Goal: Task Accomplishment & Management: Use online tool/utility

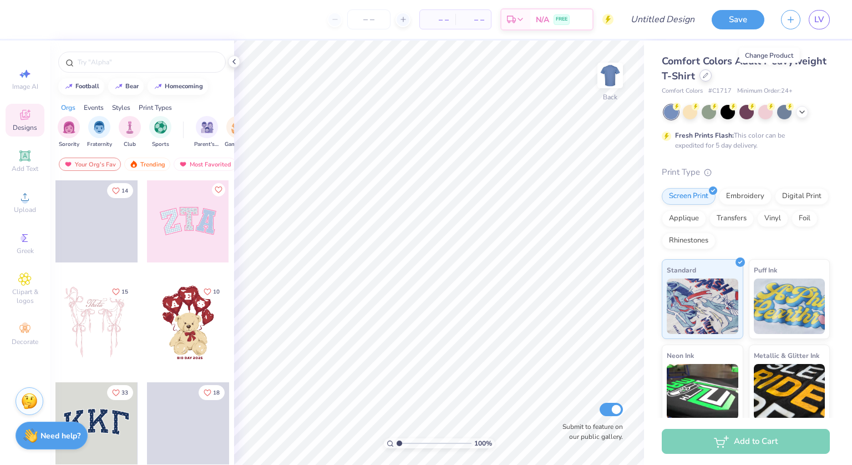
click at [708, 76] on icon at bounding box center [706, 76] width 6 height 6
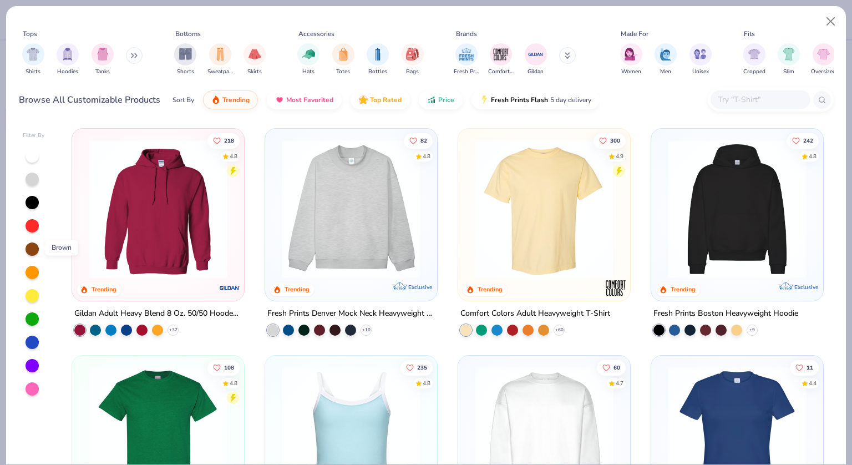
click at [31, 246] on div at bounding box center [32, 248] width 13 height 13
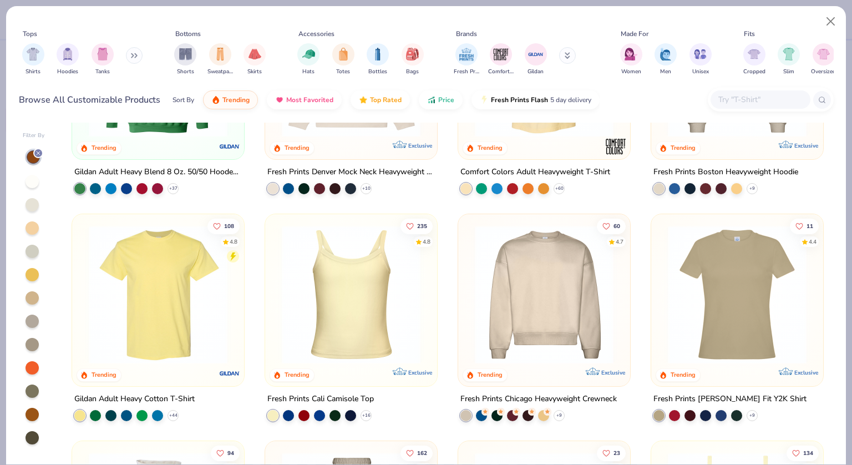
scroll to position [142, 0]
click at [753, 308] on img at bounding box center [737, 294] width 150 height 139
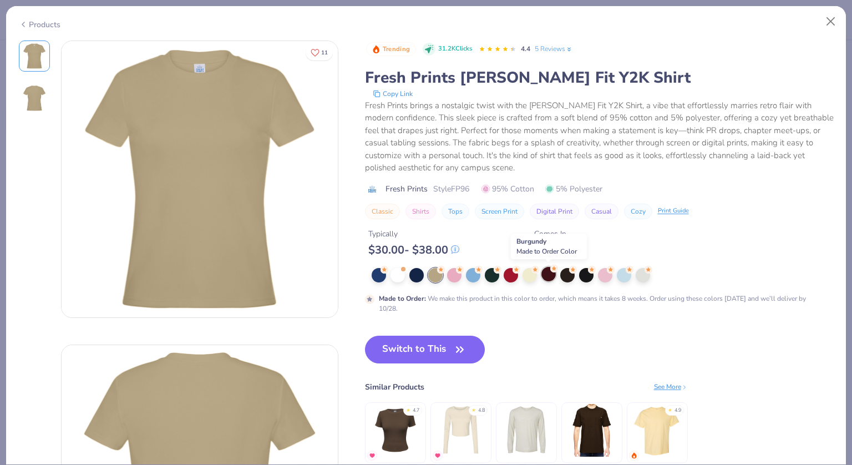
click at [548, 275] on div at bounding box center [548, 274] width 14 height 14
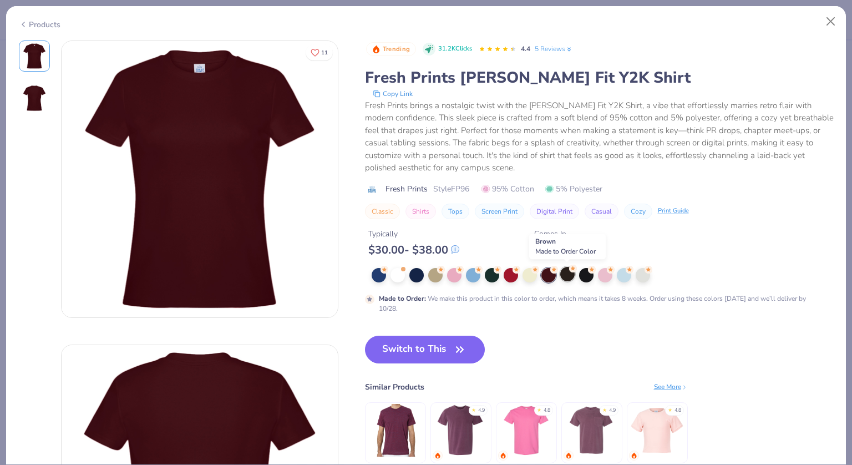
click at [568, 275] on div at bounding box center [567, 274] width 14 height 14
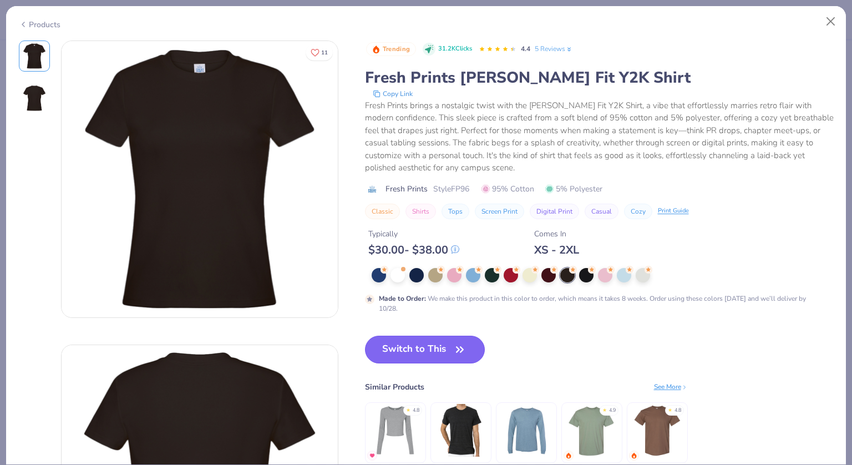
click at [438, 347] on button "Switch to This" at bounding box center [425, 350] width 120 height 28
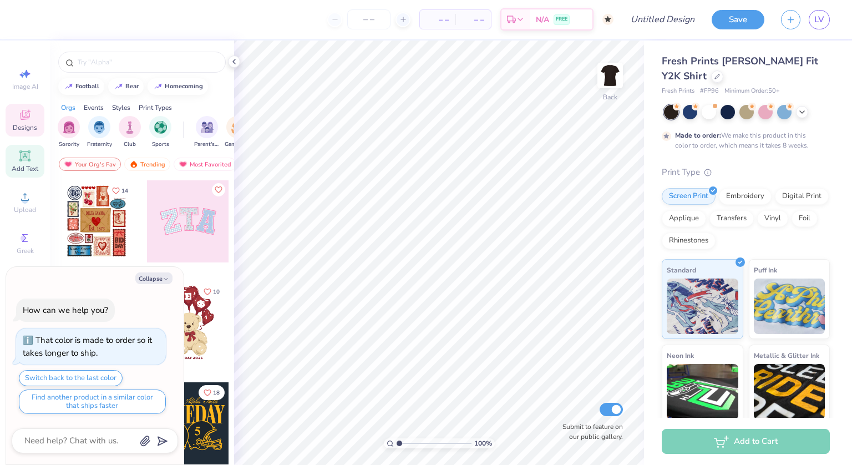
click at [28, 159] on icon at bounding box center [24, 155] width 11 height 11
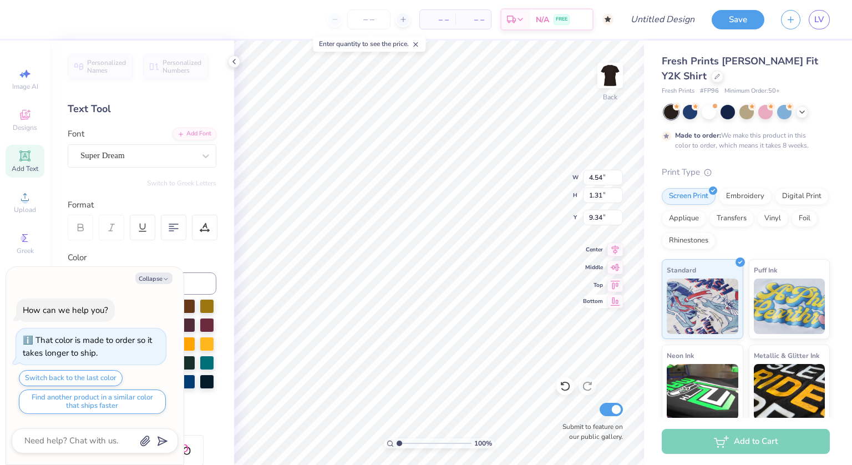
scroll to position [9, 1]
type textarea "x"
type textarea "TEX"
type textarea "x"
type textarea "TE"
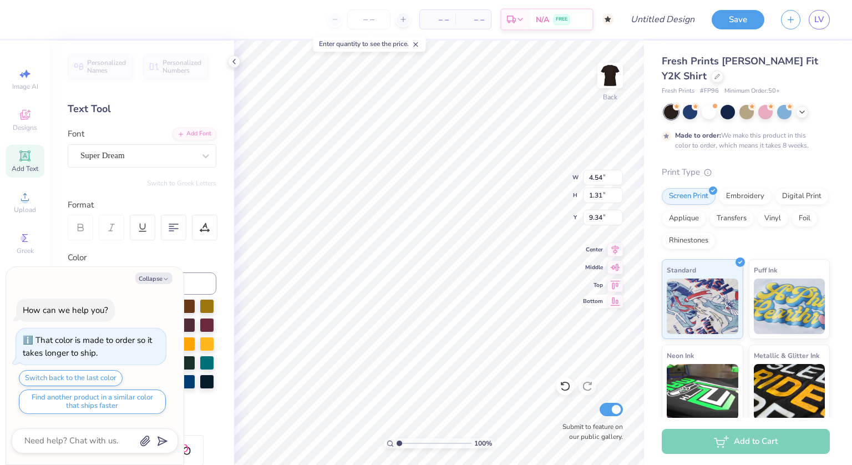
type textarea "x"
type textarea "T"
type textarea "x"
type textarea "g"
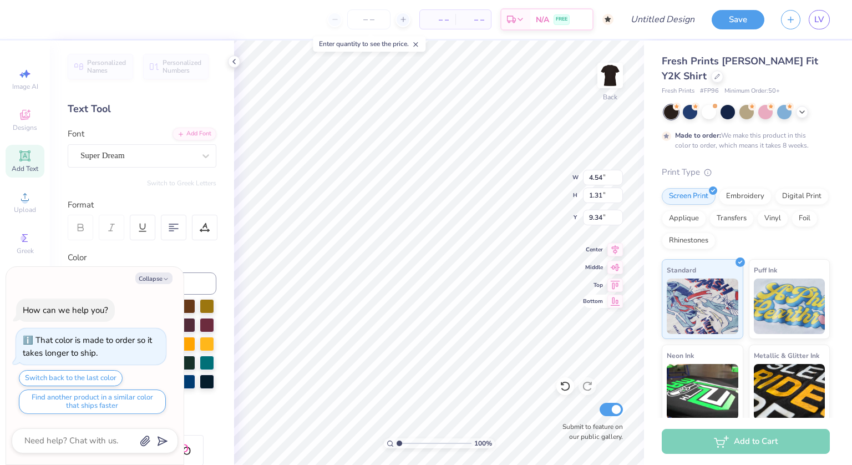
type textarea "x"
type textarea "ga"
type textarea "x"
type textarea "gam"
type textarea "x"
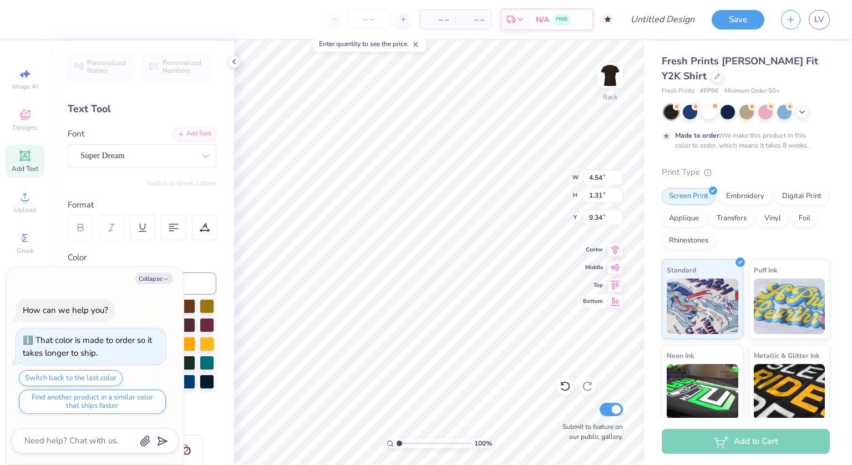
type textarea "gamm"
type textarea "x"
type textarea "gamma"
type textarea "x"
type textarea "gamma"
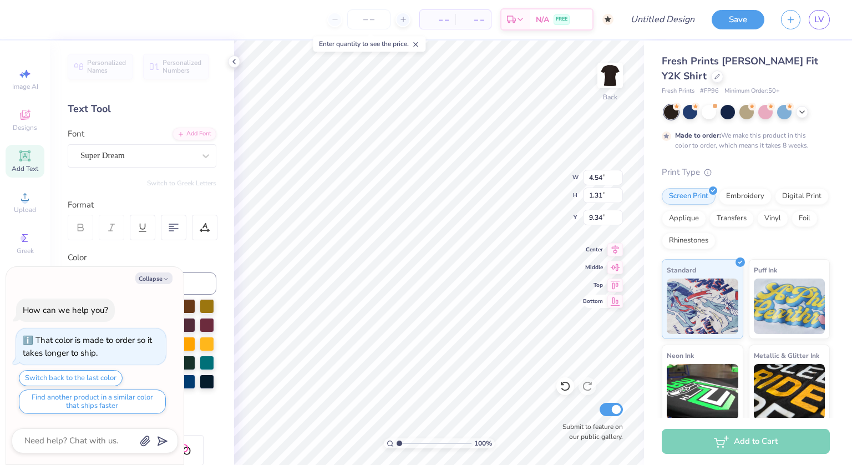
type textarea "x"
type textarea "gamma p"
type textarea "x"
type textarea "gamma ph"
type textarea "x"
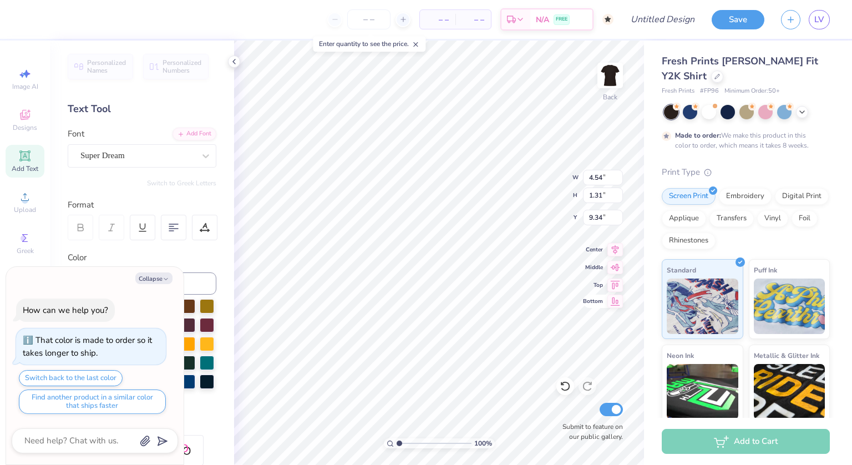
type textarea "gamma phi"
type textarea "x"
type textarea "gamma phi"
type textarea "x"
type textarea "gamma phi be"
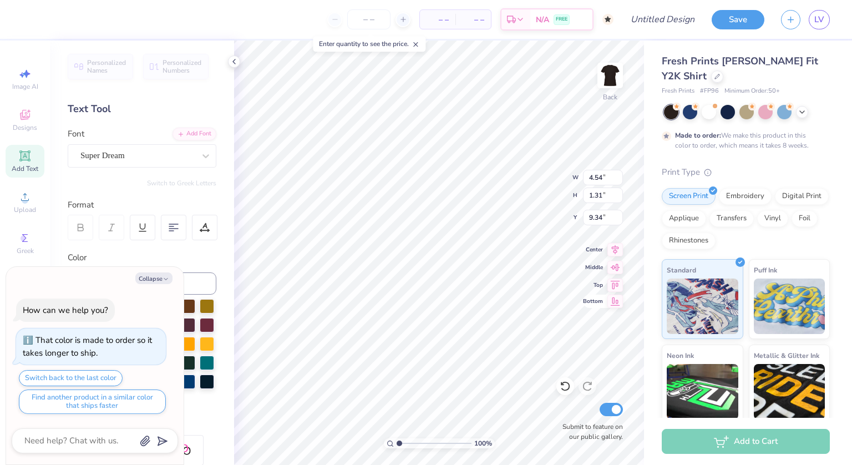
type textarea "x"
type textarea "gamma phi bet"
type textarea "x"
type textarea "gamma phi beta"
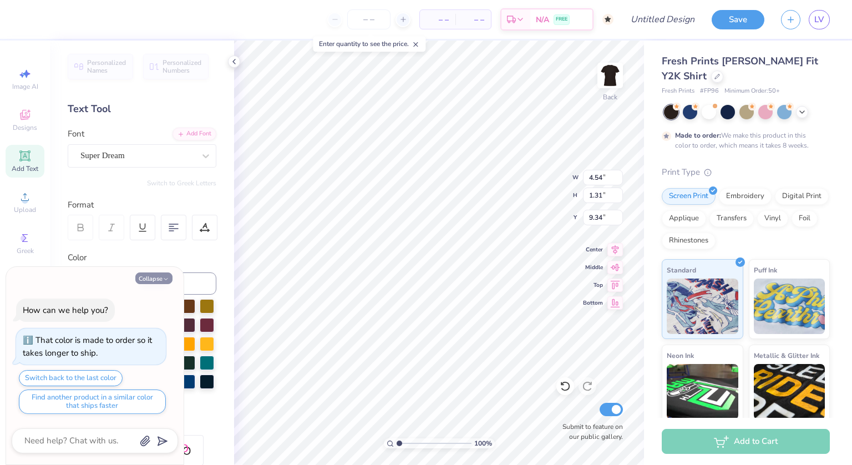
click at [162, 279] on icon "button" at bounding box center [165, 279] width 7 height 7
type textarea "x"
type input "11.65"
type input "1.49"
type input "9.25"
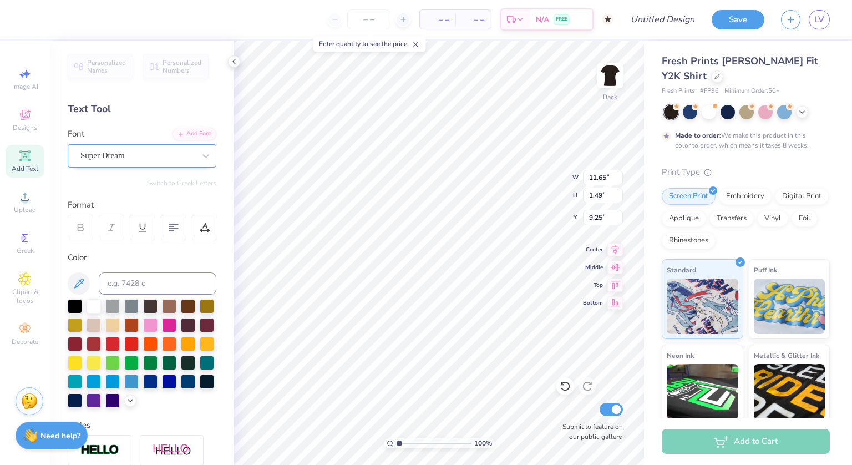
click at [187, 156] on div "Super Dream" at bounding box center [137, 155] width 116 height 17
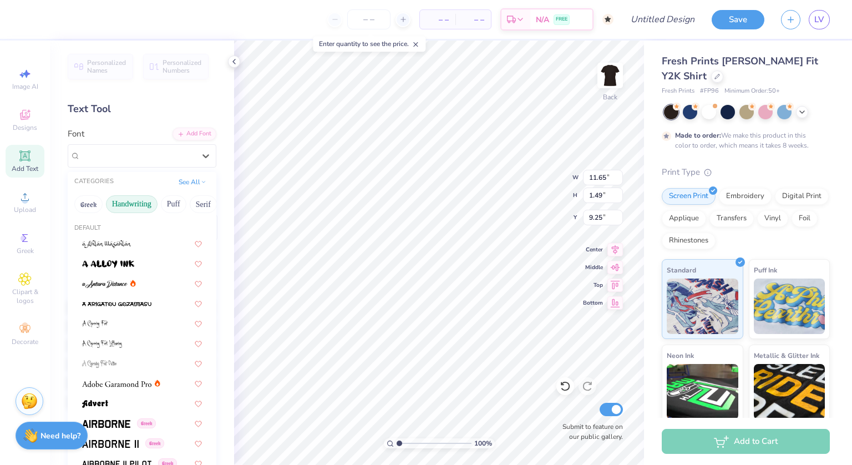
click at [143, 207] on button "Handwriting" at bounding box center [132, 204] width 52 height 18
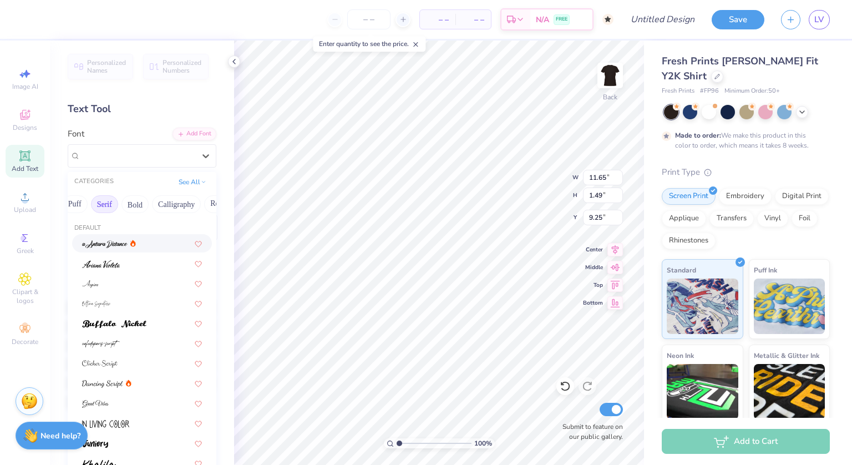
scroll to position [0, 106]
click at [166, 205] on button "Calligraphy" at bounding box center [168, 204] width 49 height 18
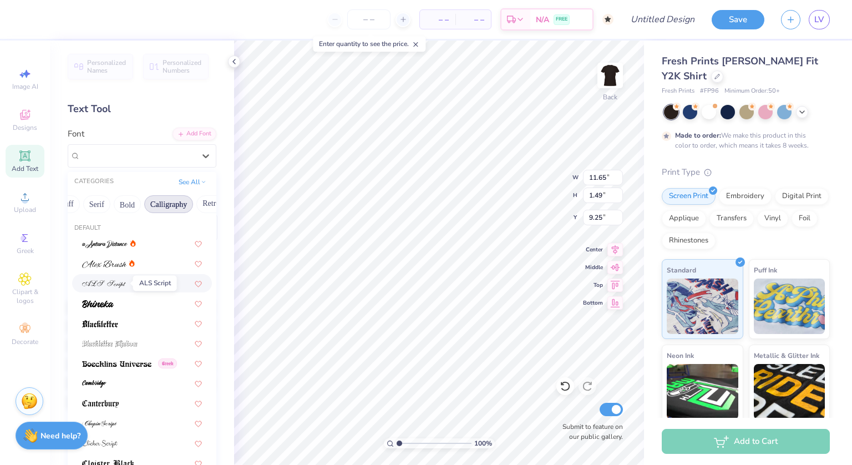
click at [119, 283] on img at bounding box center [104, 284] width 44 height 8
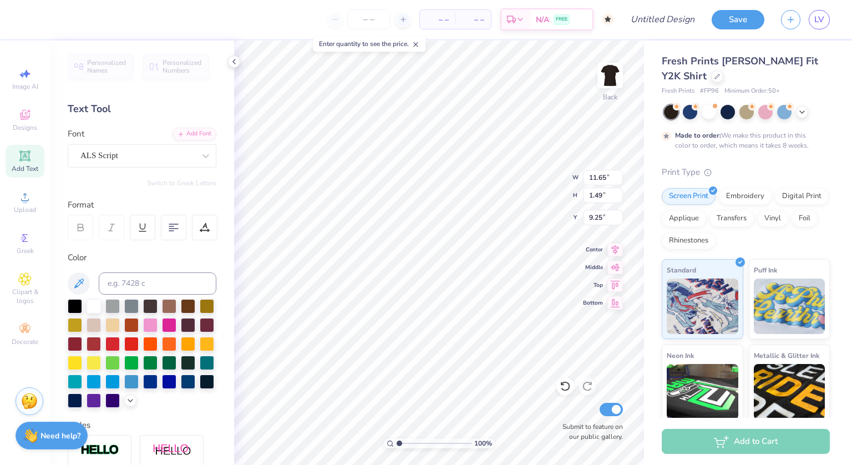
type input "8.86"
type input "1.91"
type textarea "gamma phi beta"
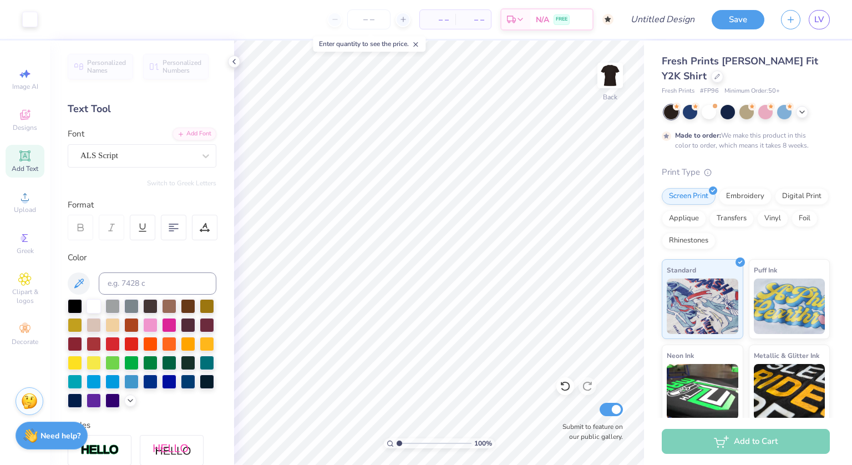
click at [29, 165] on span "Add Text" at bounding box center [25, 168] width 27 height 9
type textarea "T"
click at [200, 159] on icon at bounding box center [205, 155] width 11 height 11
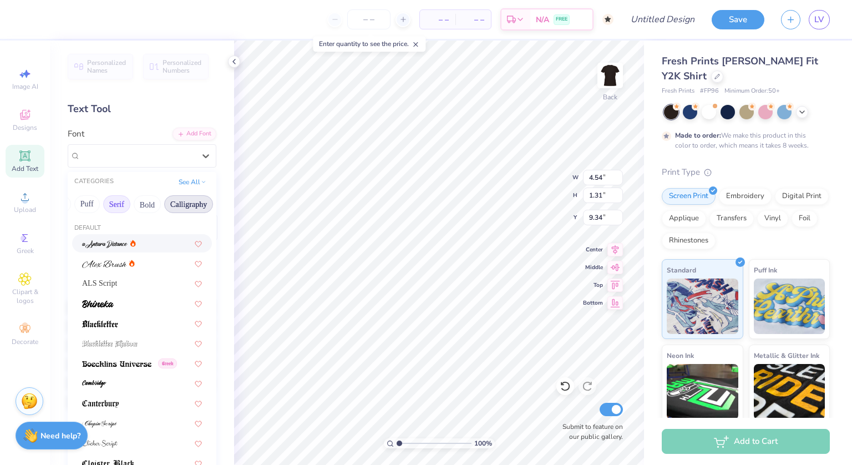
scroll to position [0, 93]
click at [164, 206] on button "Calligraphy" at bounding box center [181, 204] width 49 height 18
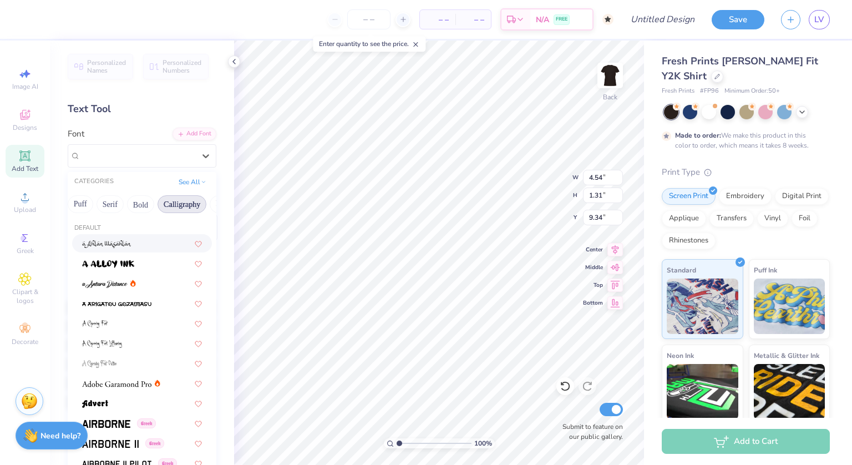
click at [175, 202] on button "Calligraphy" at bounding box center [181, 204] width 49 height 18
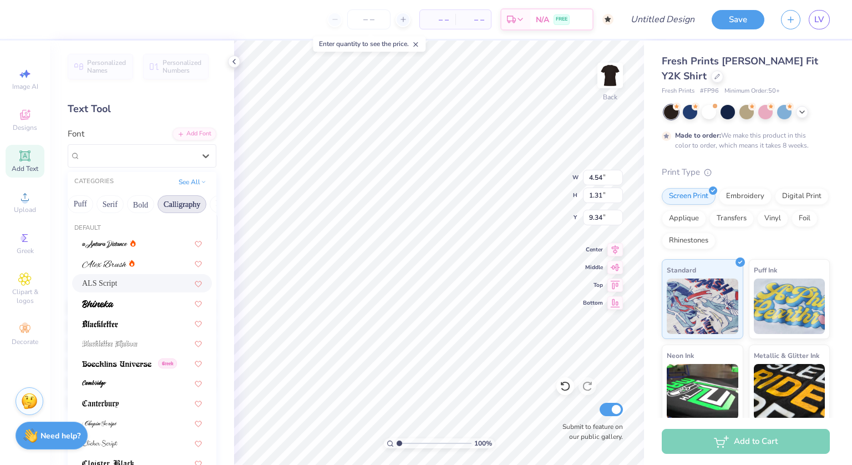
click at [143, 277] on div "ALS Script" at bounding box center [142, 283] width 120 height 12
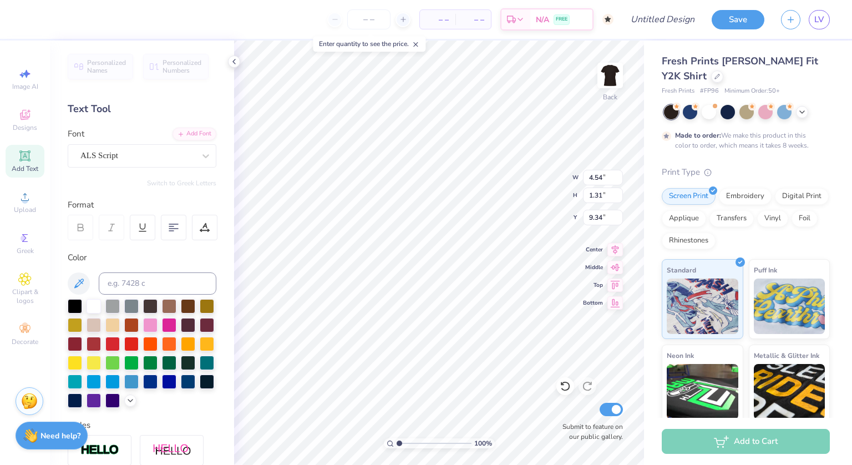
scroll to position [9, 2]
type textarea "since 1874"
type input "4.09"
type input "0.61"
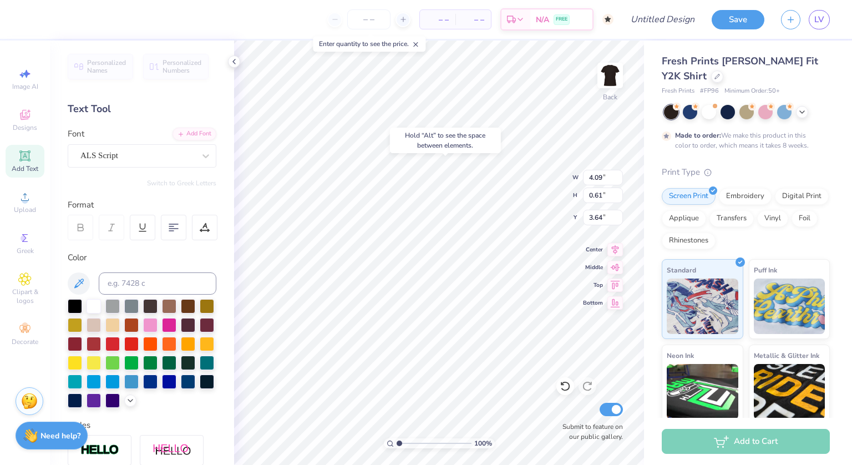
type input "3.64"
click at [535, 37] on div "– – Per Item – – Total Est. Delivery N/A FREE" at bounding box center [329, 19] width 567 height 39
click at [31, 118] on icon at bounding box center [24, 114] width 13 height 13
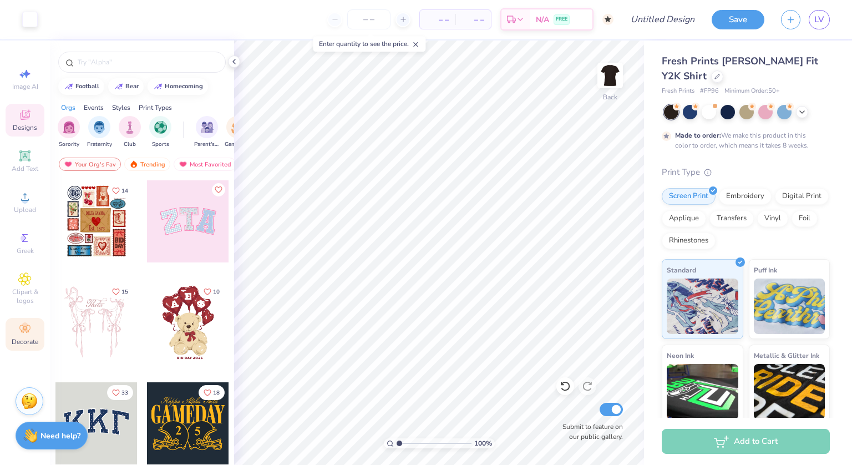
click at [32, 331] on div "Decorate" at bounding box center [25, 334] width 39 height 33
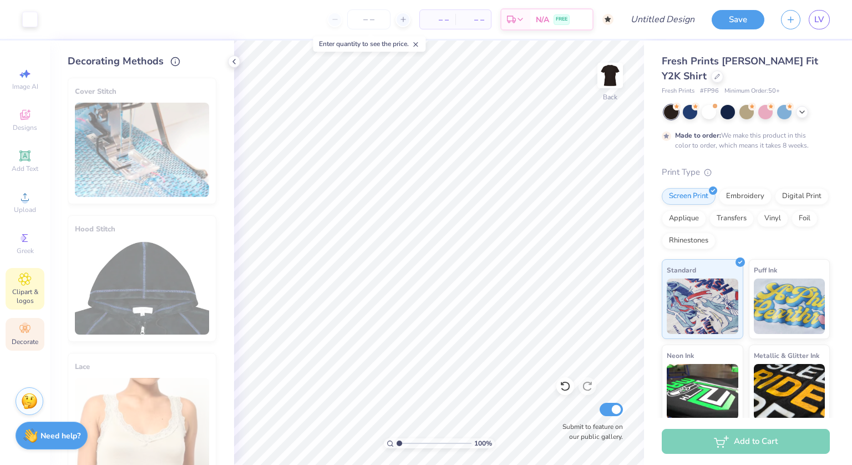
click at [17, 288] on span "Clipart & logos" at bounding box center [25, 296] width 39 height 18
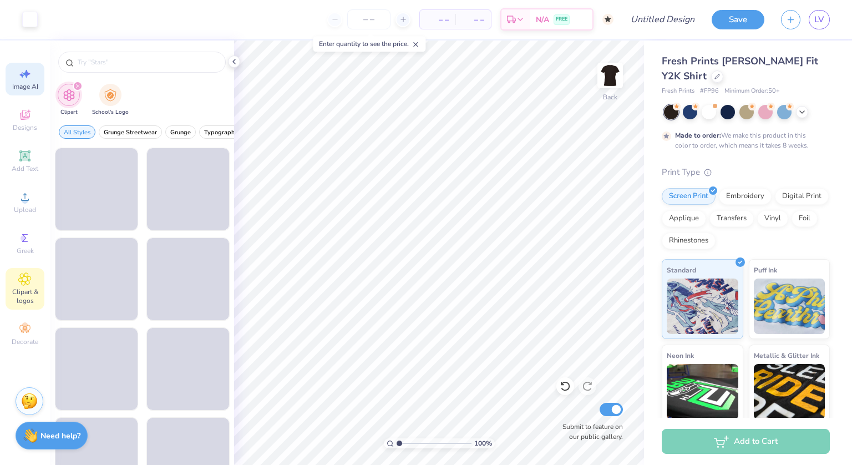
click at [21, 77] on icon at bounding box center [24, 73] width 13 height 13
select select "4"
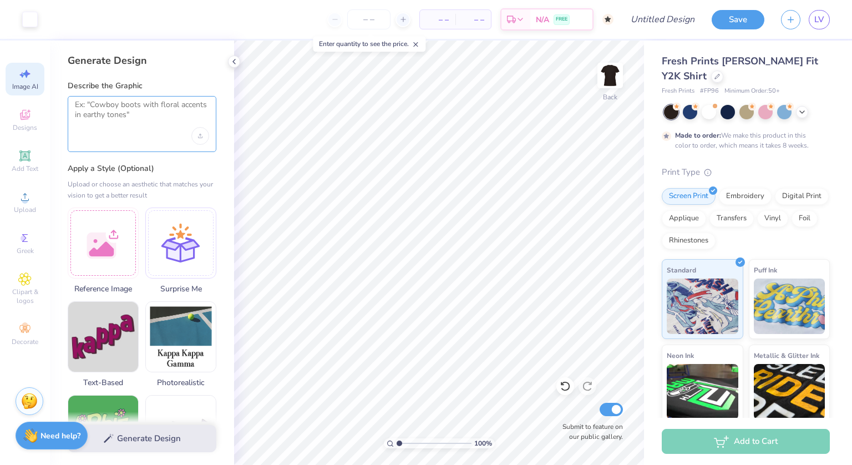
click at [141, 117] on textarea at bounding box center [142, 114] width 134 height 28
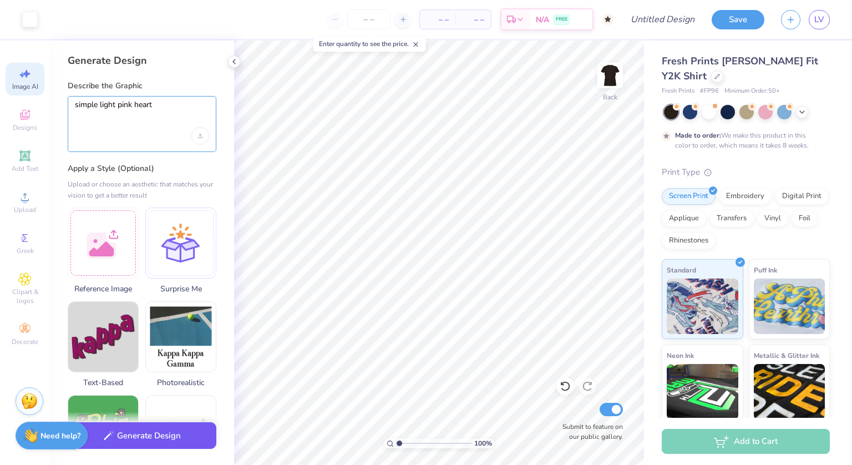
type textarea "simple light pink heart"
click at [150, 434] on button "Generate Design" at bounding box center [142, 435] width 149 height 27
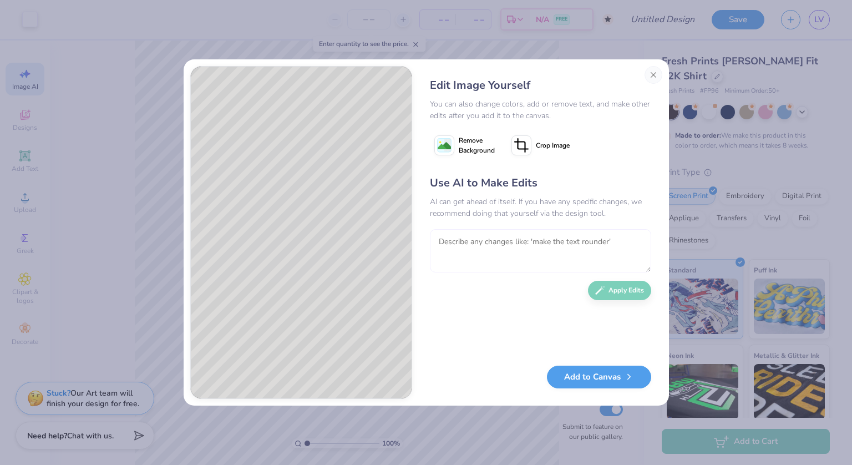
click at [439, 237] on textarea at bounding box center [540, 250] width 221 height 43
type textarea "d"
type textarea "remove the shadow"
click at [612, 296] on button "Apply Edits" at bounding box center [619, 287] width 63 height 19
click at [506, 243] on textarea at bounding box center [540, 250] width 221 height 43
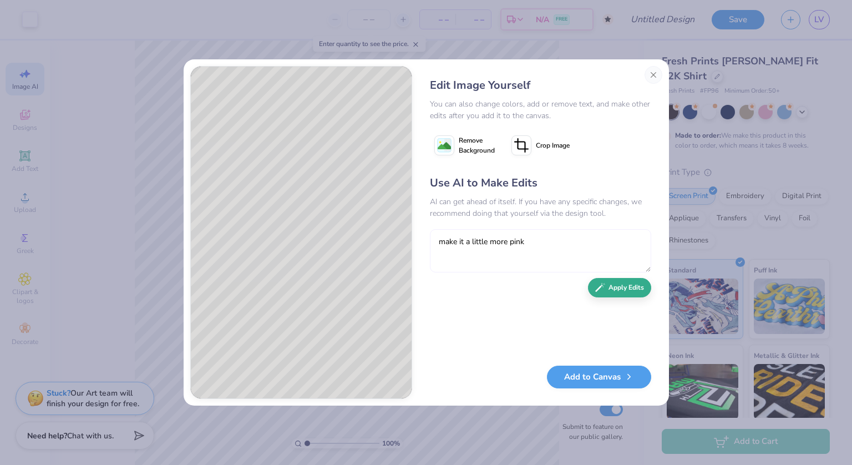
type textarea "make it a little more pink"
click at [631, 290] on button "Apply Edits" at bounding box center [619, 287] width 63 height 19
click at [550, 250] on textarea "make it a little more pink" at bounding box center [540, 250] width 221 height 43
type textarea "a little lighter"
click at [613, 292] on button "Apply Edits" at bounding box center [619, 287] width 63 height 19
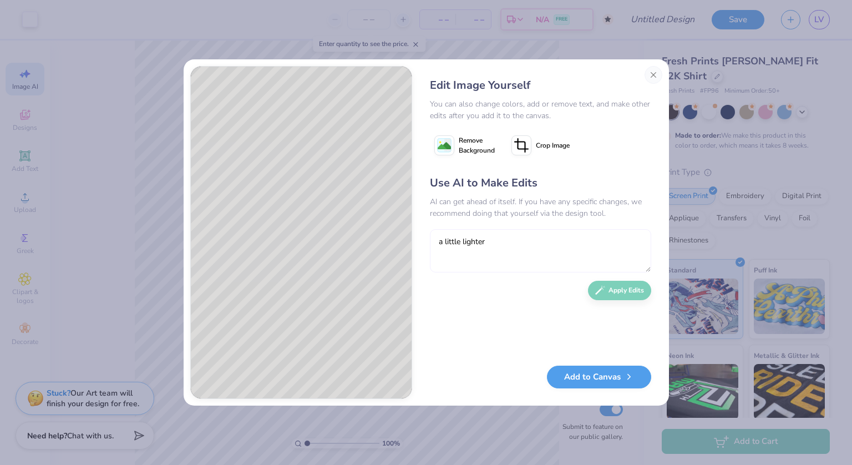
click at [546, 243] on textarea "a little lighter" at bounding box center [540, 250] width 221 height 43
type textarea "a little lighter"
click at [618, 289] on button "Apply Edits" at bounding box center [619, 287] width 63 height 19
click at [606, 375] on button "Add to Canvas" at bounding box center [599, 374] width 104 height 23
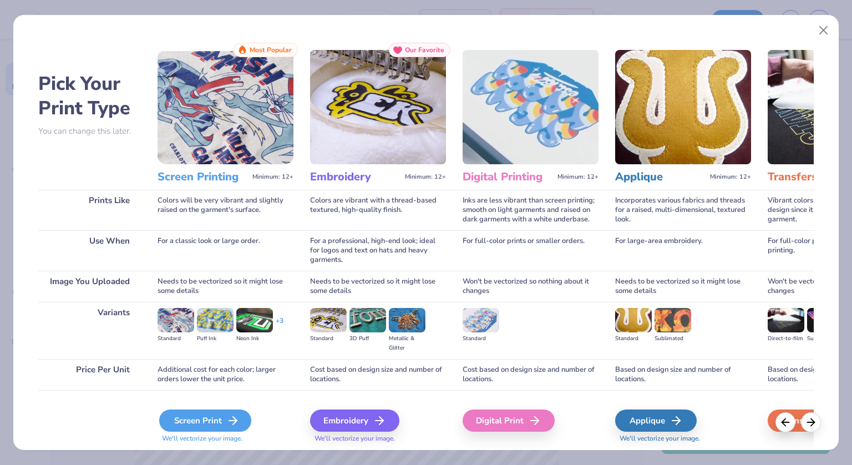
click at [206, 421] on div "Screen Print" at bounding box center [205, 420] width 92 height 22
click at [231, 418] on icon at bounding box center [232, 420] width 13 height 13
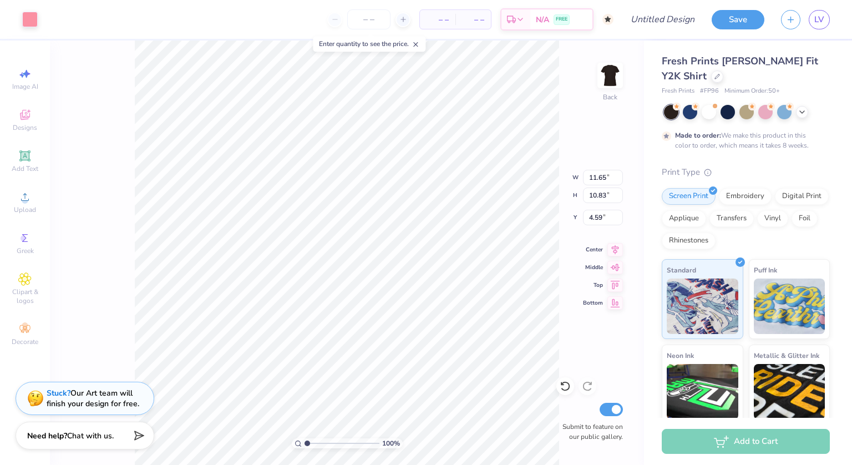
type input "2.66"
type input "2.48"
type input "11.65"
type input "10.83"
type input "4.96"
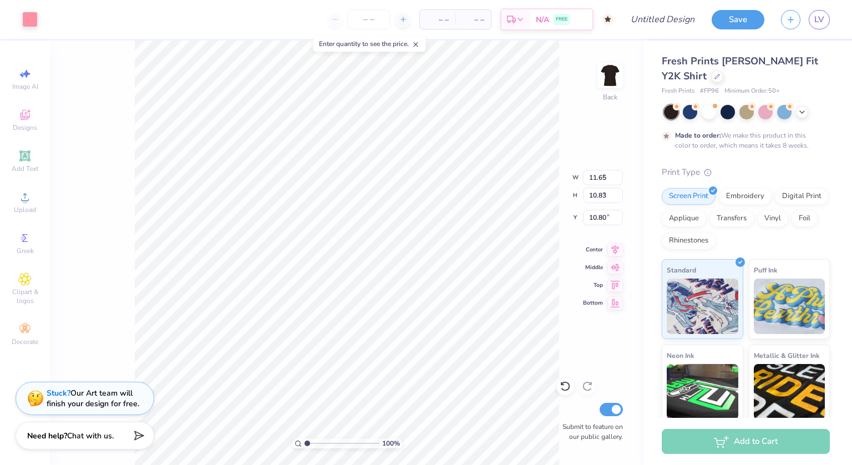
type input "4.61"
type input "11.88"
type input "8.86"
type input "1.49"
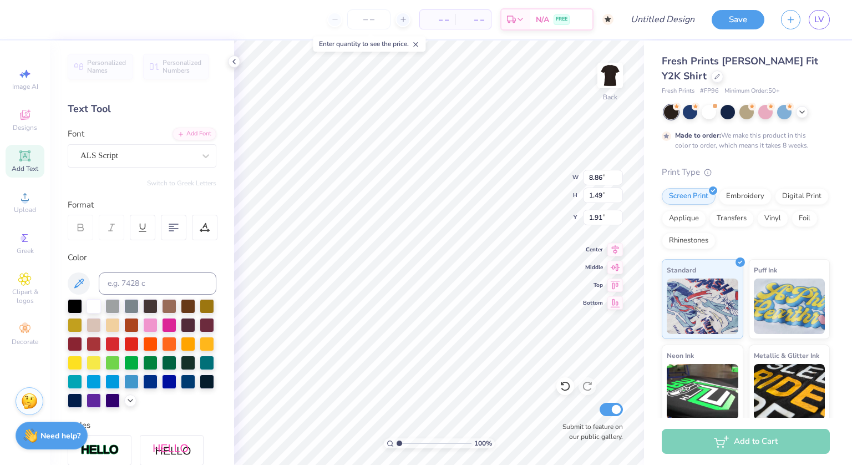
type input "2.25"
type input "1.54"
type input "1.43"
type input "5.63"
type input "2.28"
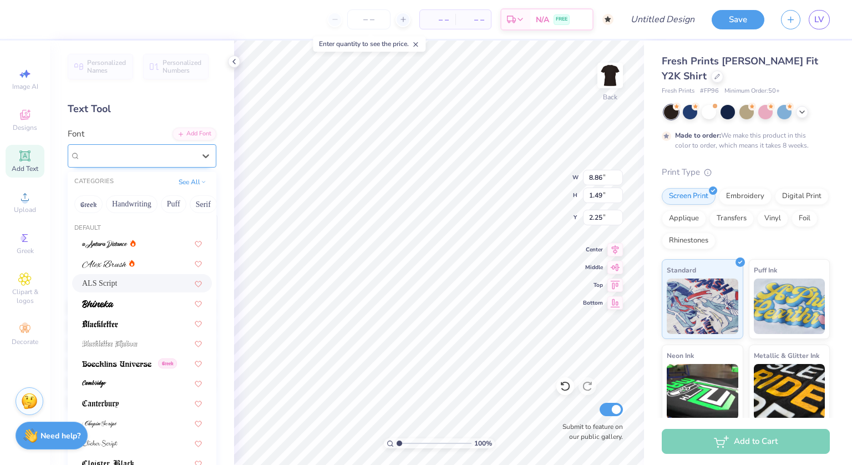
click at [173, 157] on div "ALS Script" at bounding box center [137, 155] width 116 height 17
click at [110, 264] on img at bounding box center [104, 264] width 44 height 8
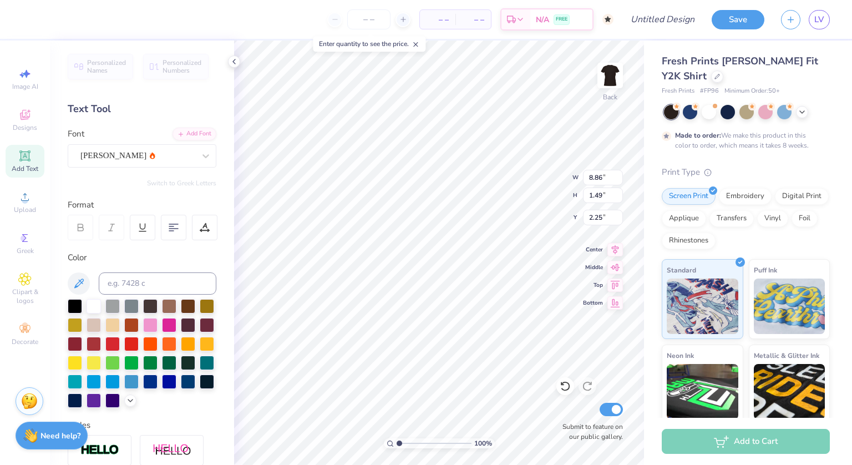
type input "8.55"
type input "1.14"
type input "2.43"
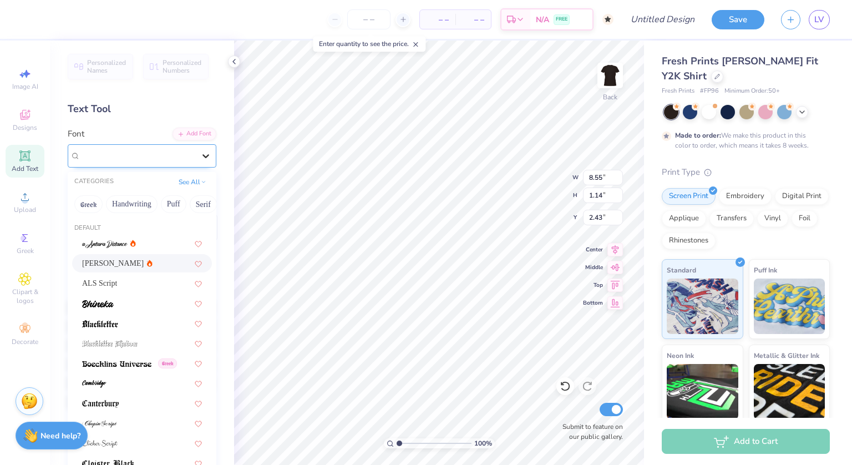
click at [196, 155] on div at bounding box center [206, 156] width 20 height 20
click at [189, 201] on button "Calligraphy" at bounding box center [186, 204] width 49 height 18
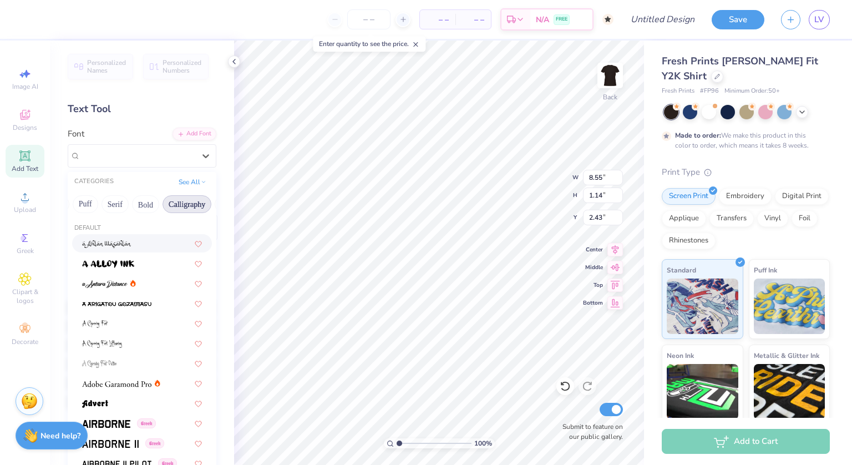
click at [179, 201] on button "Calligraphy" at bounding box center [186, 204] width 49 height 18
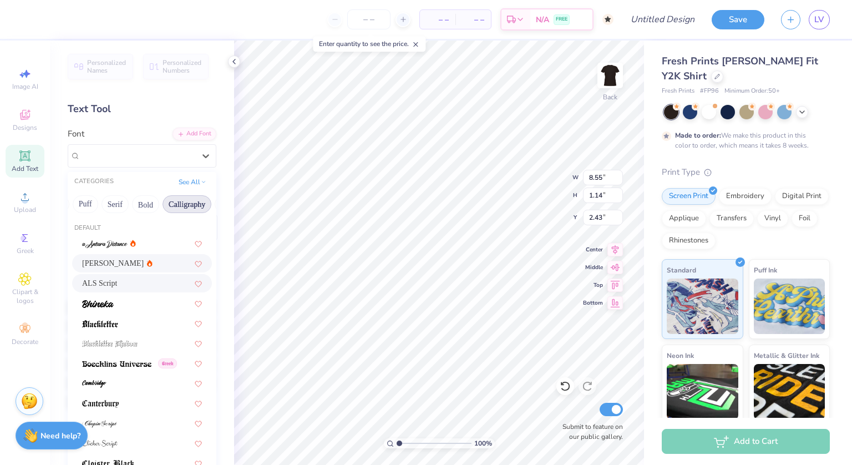
click at [143, 282] on div "ALS Script" at bounding box center [142, 283] width 120 height 12
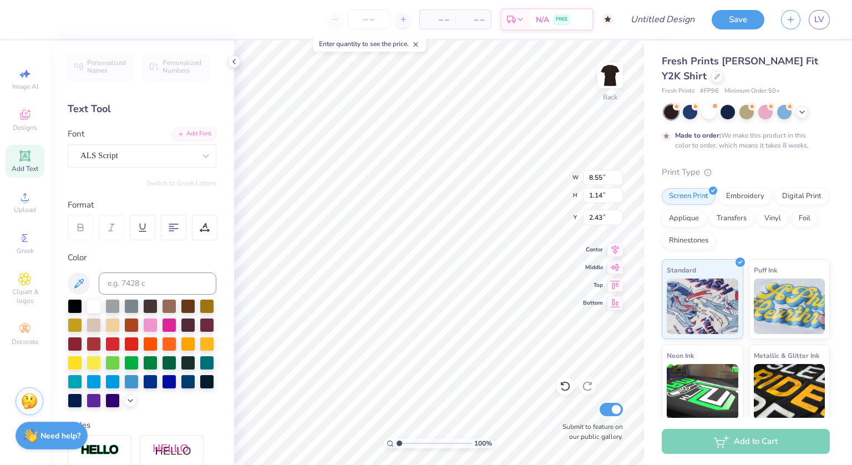
type input "8.86"
type input "1.49"
type input "2.25"
type input "8.12"
type input "1.37"
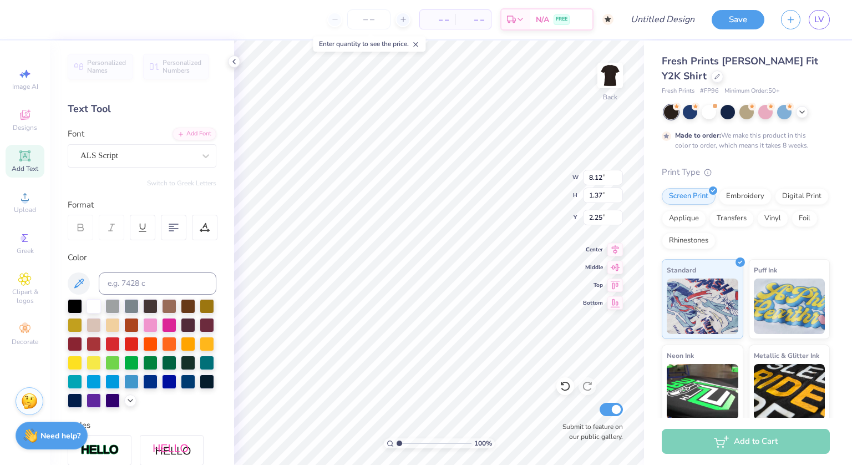
type input "2.32"
type input "1.33"
type input "1.24"
type input "2.38"
type input "1.61"
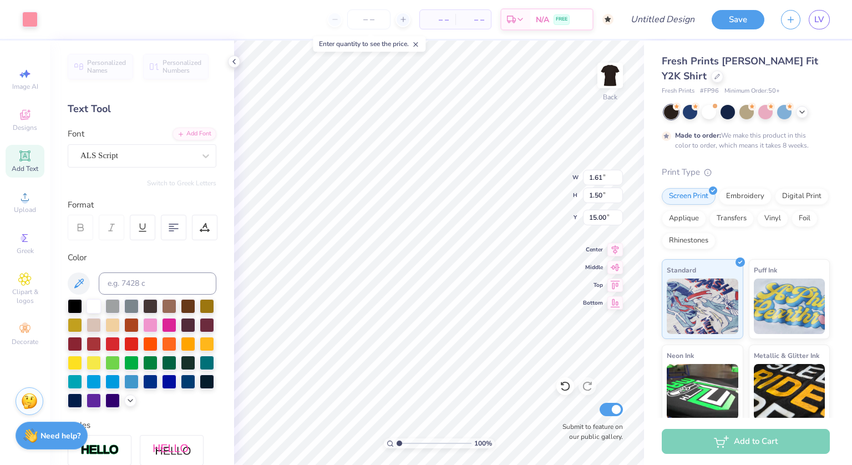
type input "1.50"
type input "15.00"
type input "1.33"
type input "1.24"
type input "2.38"
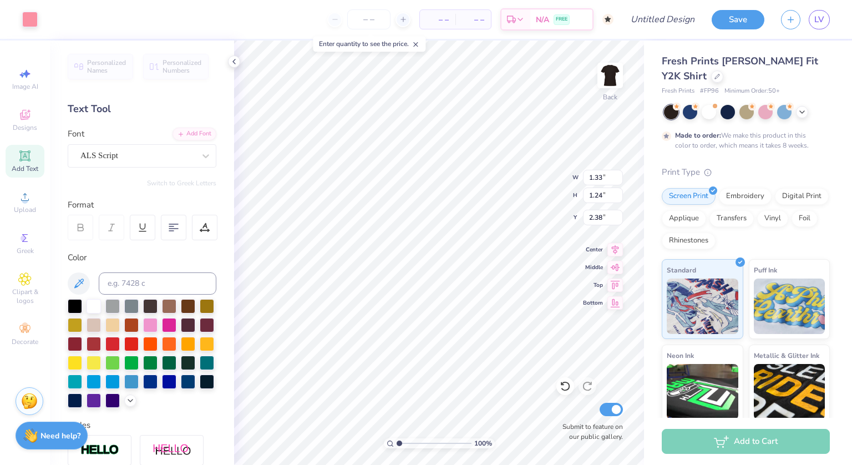
type input "1.61"
type input "1.50"
type input "15.00"
type input "1.33"
type input "1.24"
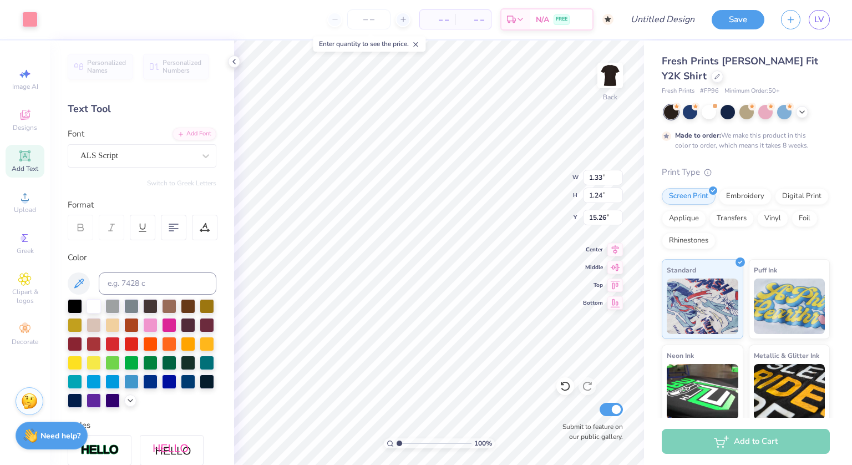
type input "15.26"
type input "2.38"
type input "0.99"
type input "0.92"
type input "2.69"
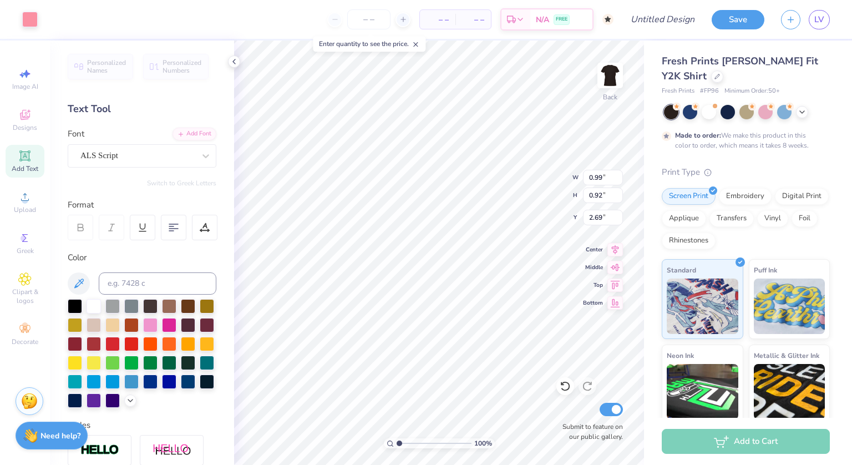
type input "1.33"
type input "1.24"
type input "2.38"
type input "0.98"
type input "0.92"
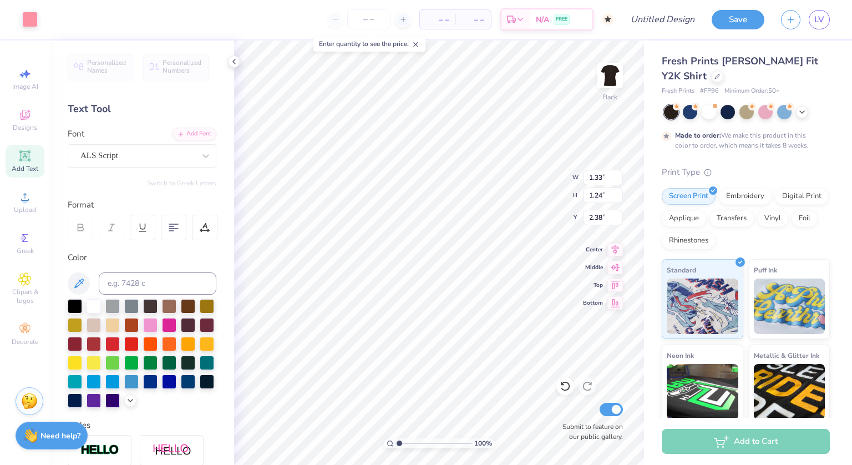
type input "2.70"
type input "1.00"
type input "0.93"
type input "2.69"
type input "3.28"
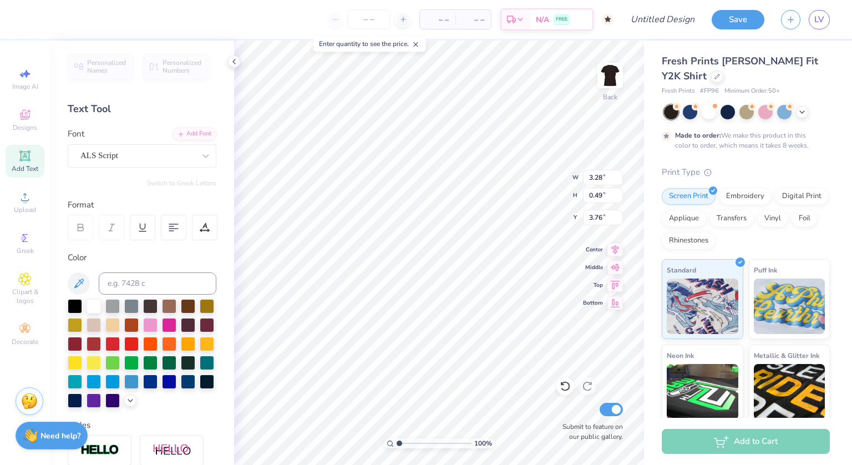
type input "0.49"
type input "3.68"
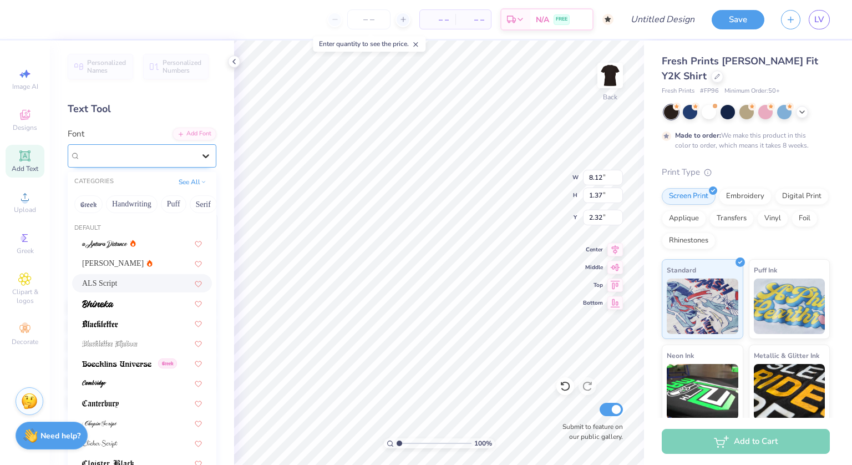
click at [196, 151] on div at bounding box center [206, 156] width 20 height 20
click at [148, 261] on div "Alex Brush" at bounding box center [142, 263] width 120 height 12
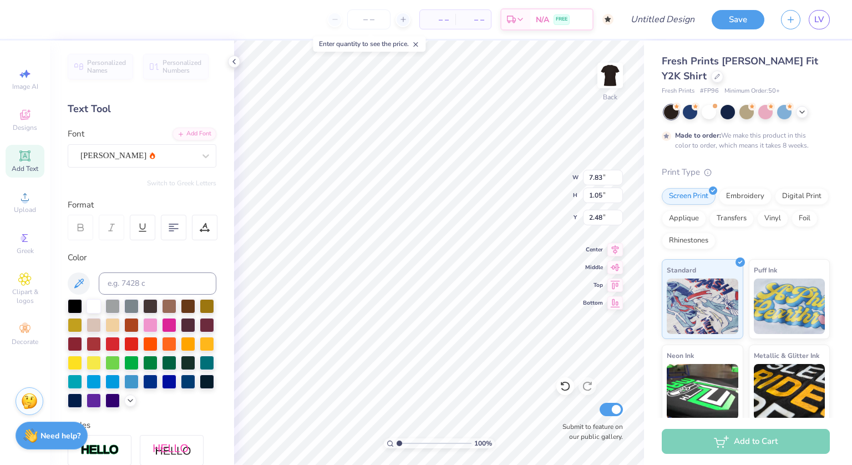
type input "7.83"
type input "1.05"
type input "2.48"
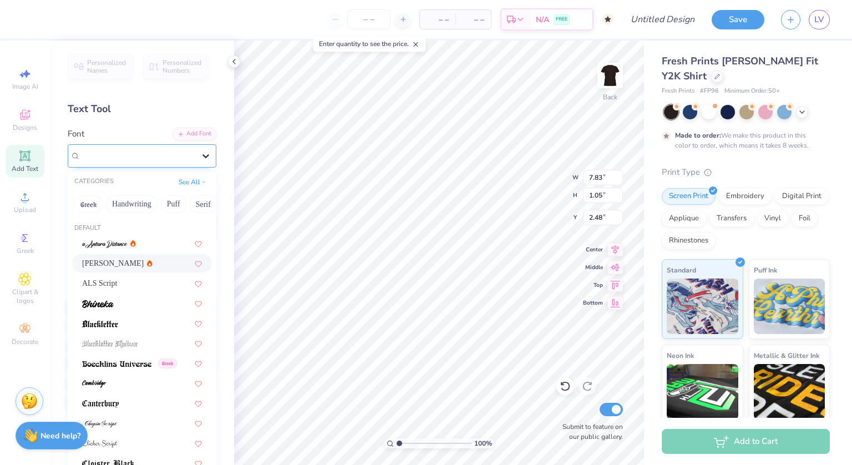
click at [200, 153] on icon at bounding box center [205, 155] width 11 height 11
click at [161, 202] on button "Calligraphy" at bounding box center [164, 204] width 49 height 18
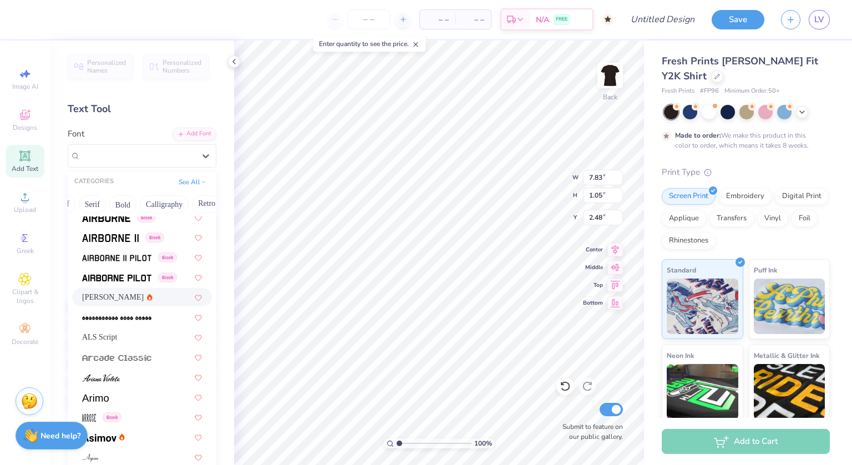
scroll to position [0, 0]
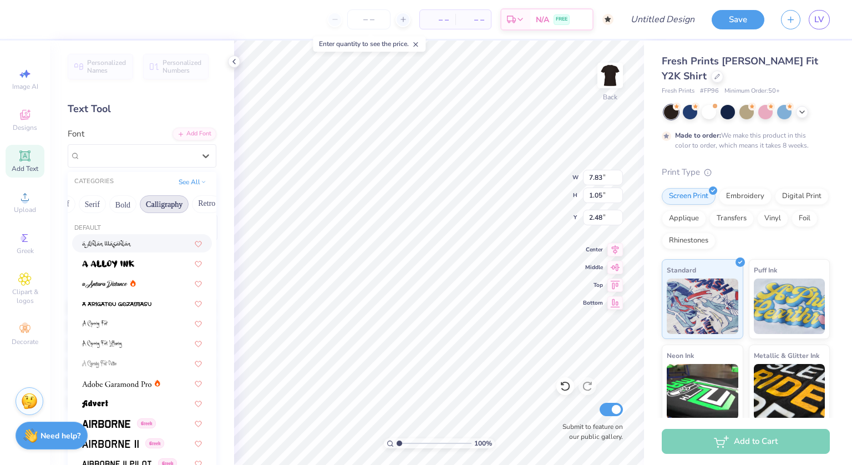
click at [164, 201] on button "Calligraphy" at bounding box center [164, 204] width 49 height 18
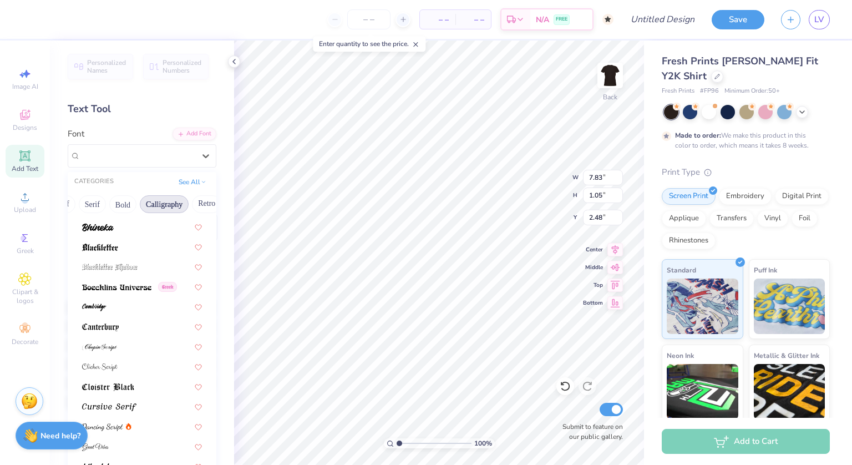
scroll to position [75, 0]
click at [115, 350] on img at bounding box center [99, 348] width 35 height 8
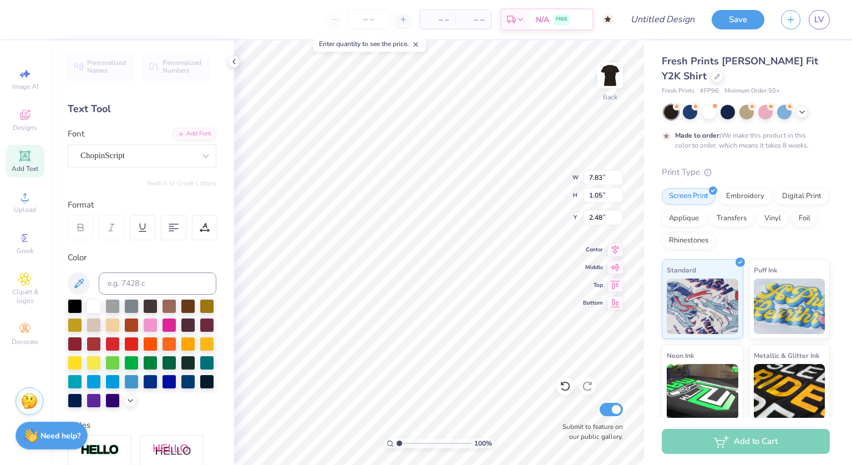
type input "7.86"
type input "1.48"
type input "2.26"
type input "2.54"
type input "1.00"
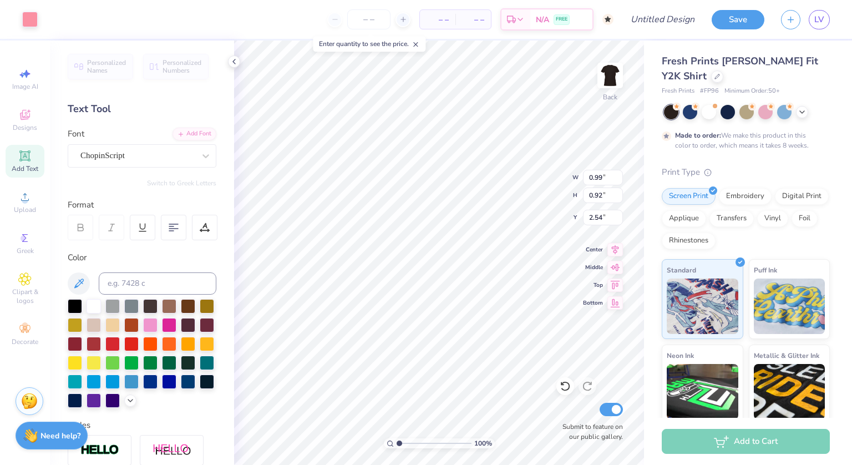
type input "0.93"
type input "2.76"
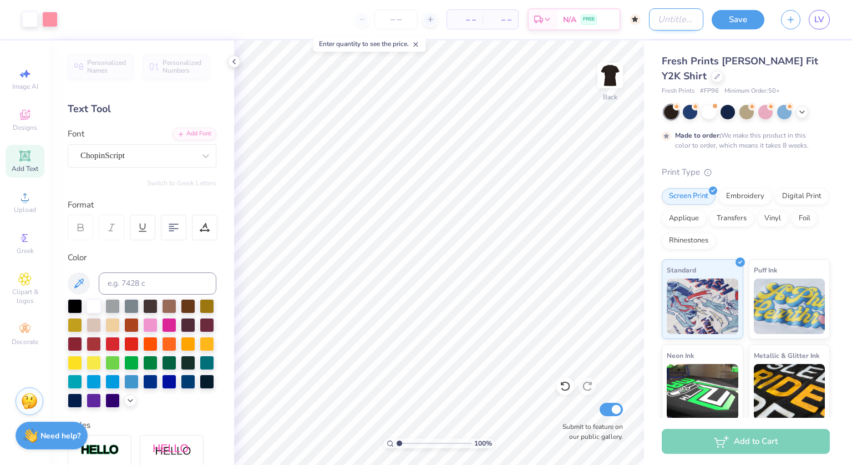
click at [678, 24] on input "Design Title" at bounding box center [676, 19] width 54 height 22
type input "gphi t shirt 2"
click at [734, 15] on button "Save" at bounding box center [737, 17] width 53 height 19
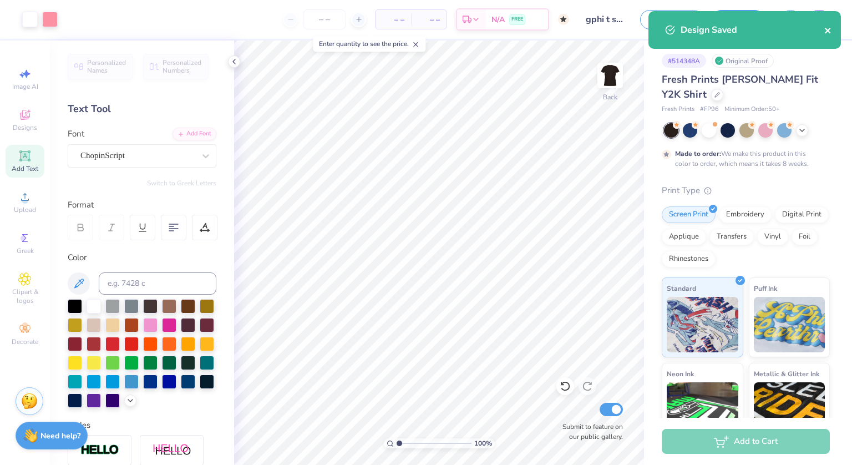
click at [829, 32] on icon "close" at bounding box center [828, 31] width 6 height 6
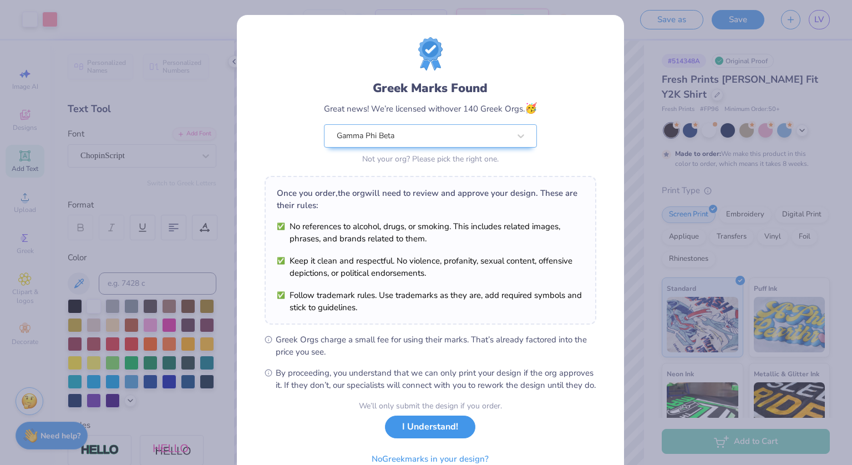
click at [420, 438] on button "I Understand!" at bounding box center [430, 426] width 90 height 23
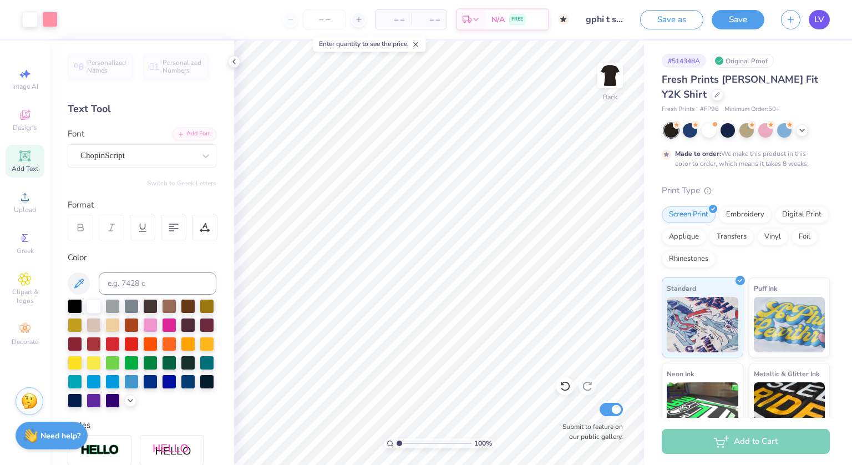
click at [820, 20] on span "LV" at bounding box center [819, 19] width 10 height 13
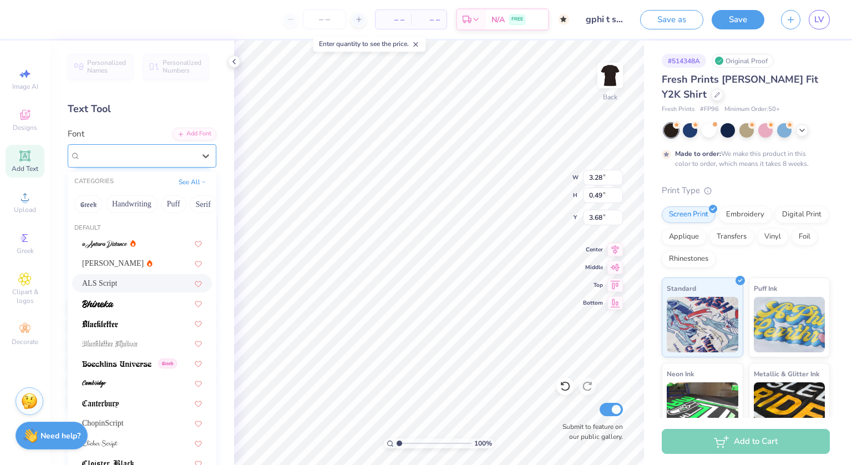
click at [183, 158] on div "ALS Script" at bounding box center [137, 155] width 116 height 17
click at [153, 201] on button "Calligraphy" at bounding box center [157, 204] width 49 height 18
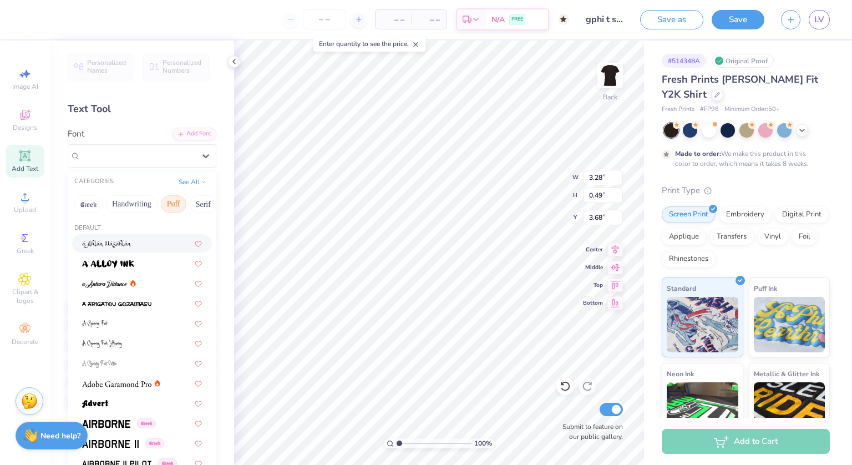
scroll to position [0, 140]
click at [133, 198] on button "Calligraphy" at bounding box center [135, 204] width 49 height 18
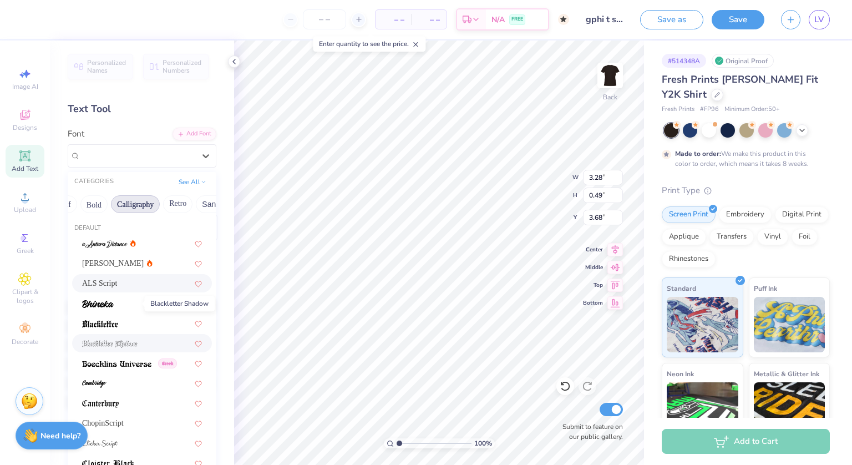
scroll to position [46, 0]
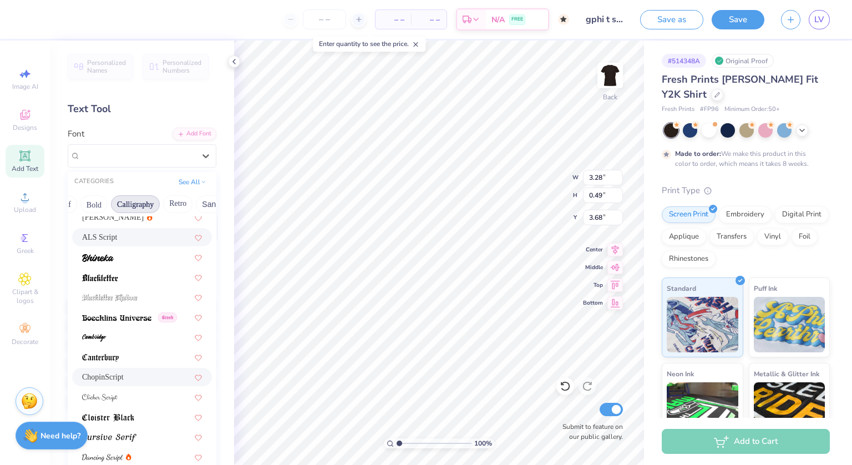
click at [138, 376] on div "ChopinScript" at bounding box center [142, 377] width 120 height 12
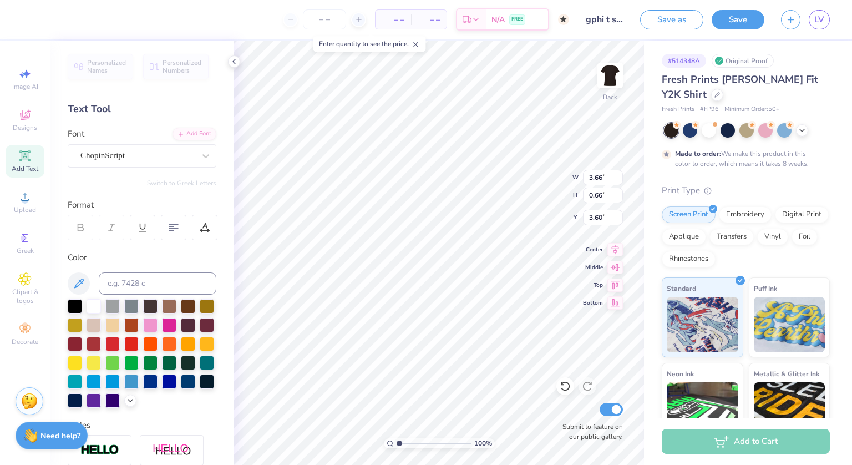
type input "3.66"
type input "0.66"
type input "3.60"
click at [31, 21] on div at bounding box center [30, 19] width 16 height 16
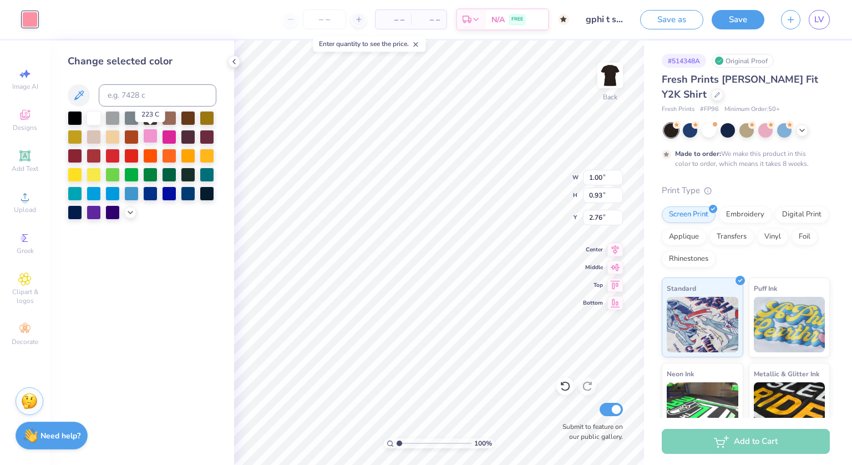
click at [151, 139] on div at bounding box center [150, 136] width 14 height 14
type input "0.99"
type input "0.92"
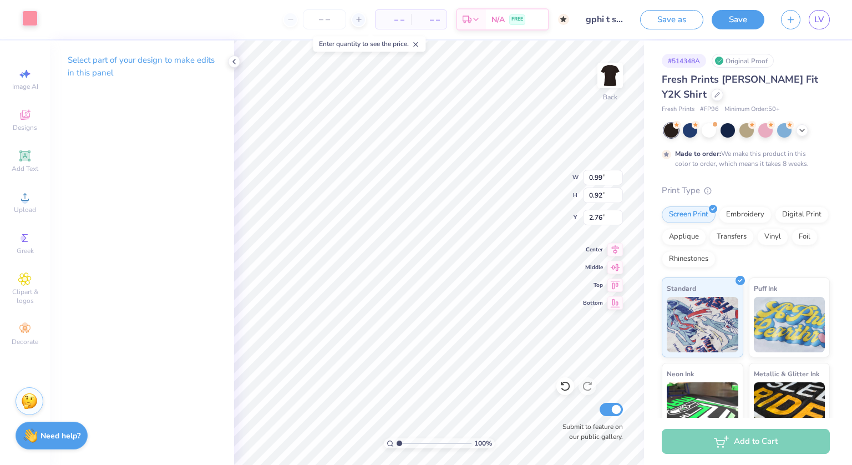
click at [33, 19] on div at bounding box center [30, 19] width 16 height 16
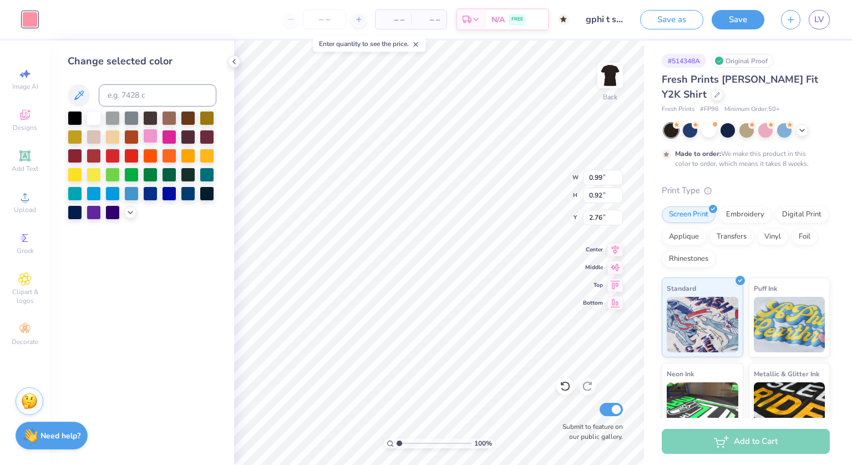
click at [146, 136] on div at bounding box center [150, 136] width 14 height 14
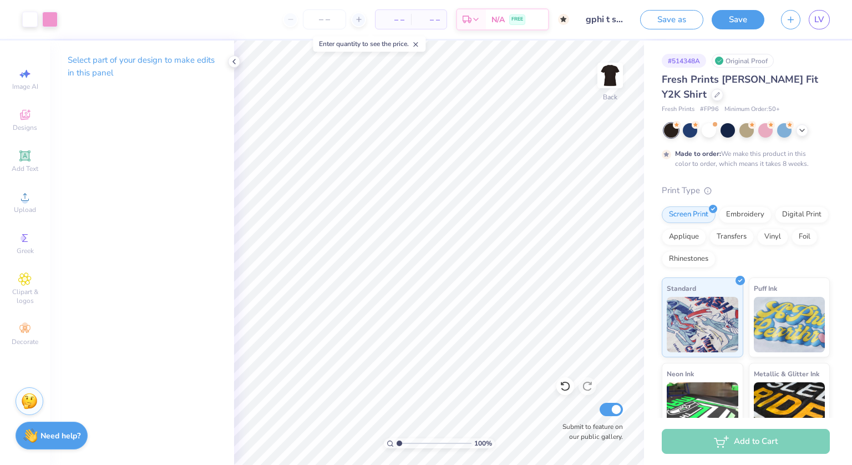
click at [739, 23] on button "Save" at bounding box center [737, 19] width 53 height 19
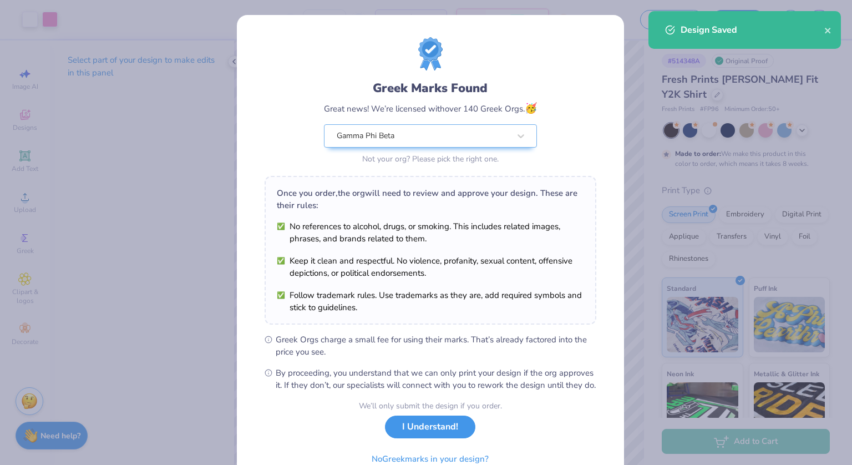
click at [443, 438] on button "I Understand!" at bounding box center [430, 426] width 90 height 23
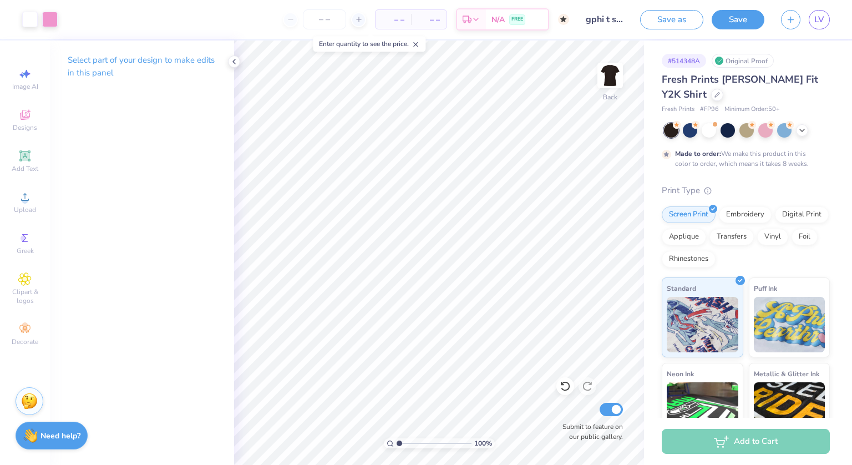
drag, startPoint x: 732, startPoint y: 17, endPoint x: 758, endPoint y: 43, distance: 36.9
drag, startPoint x: 758, startPoint y: 43, endPoint x: 776, endPoint y: 37, distance: 18.8
click at [776, 37] on div "Save as Save LV" at bounding box center [746, 19] width 212 height 39
click at [735, 18] on button "Save" at bounding box center [737, 17] width 53 height 19
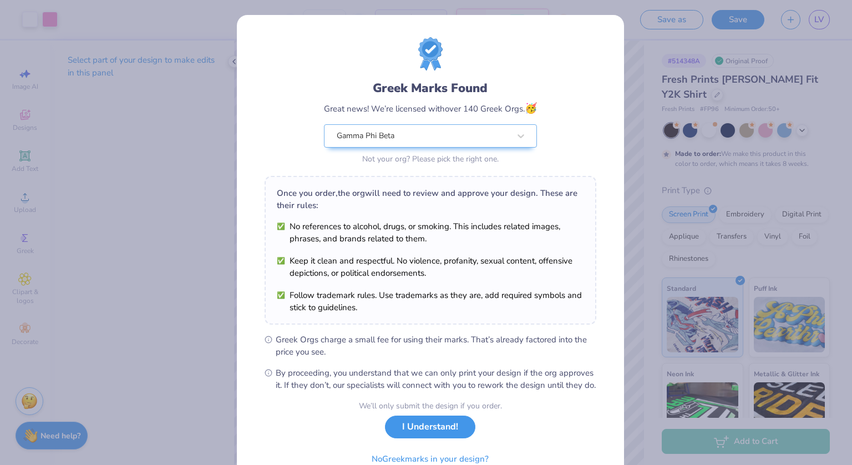
drag, startPoint x: 447, startPoint y: 439, endPoint x: 420, endPoint y: 437, distance: 26.7
drag, startPoint x: 420, startPoint y: 437, endPoint x: 388, endPoint y: 425, distance: 34.4
click at [388, 425] on div "We’ll only submit the design if you order. I Understand! No Greek marks in your…" at bounding box center [430, 435] width 143 height 70
click at [408, 435] on button "I Understand!" at bounding box center [430, 426] width 90 height 23
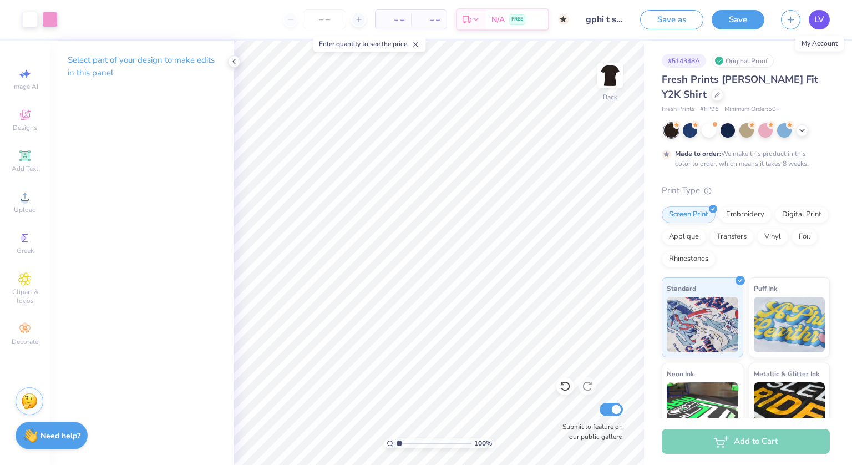
click at [820, 19] on span "LV" at bounding box center [819, 19] width 10 height 13
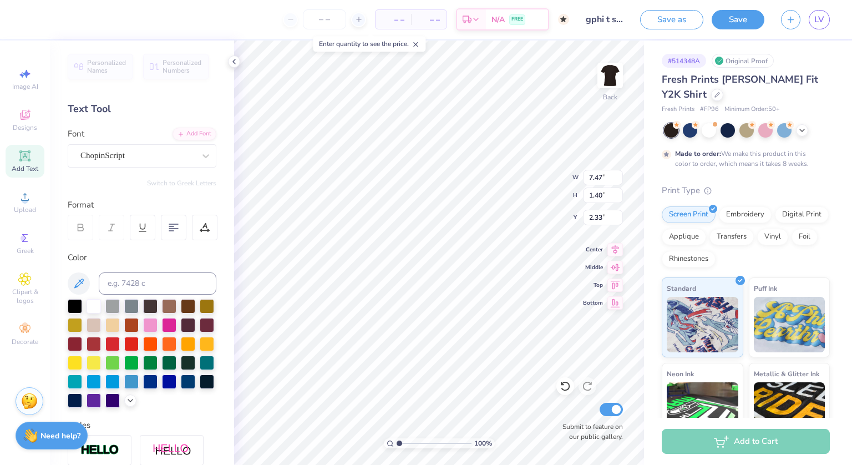
type input "7.47"
type input "1.40"
type input "2.33"
type input "7.13"
type input "1.34"
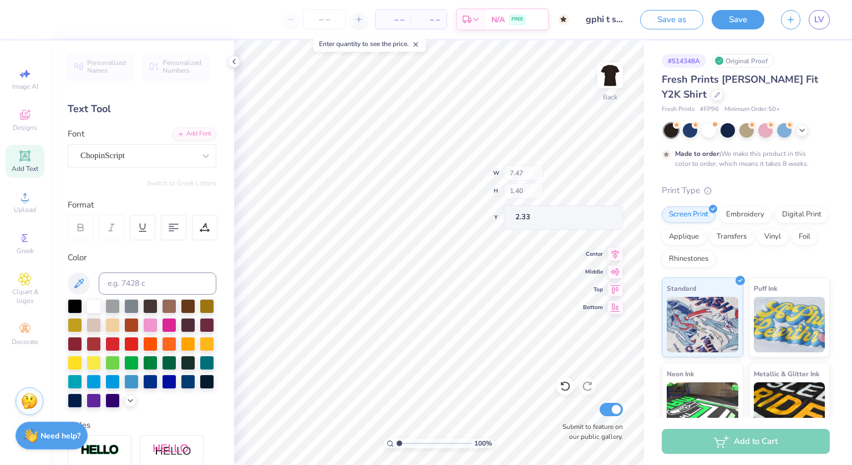
type input "2.40"
type input "1.00"
type input "0.93"
type input "0.99"
type input "0.92"
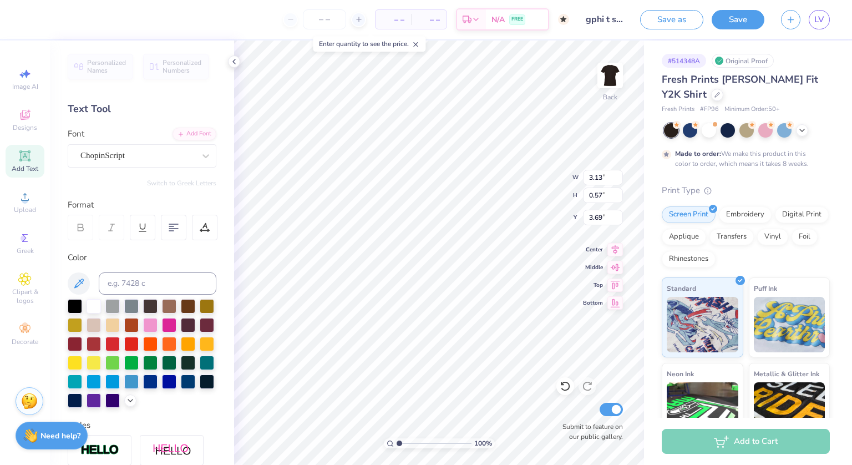
type input "3.13"
type input "0.57"
type input "3.68"
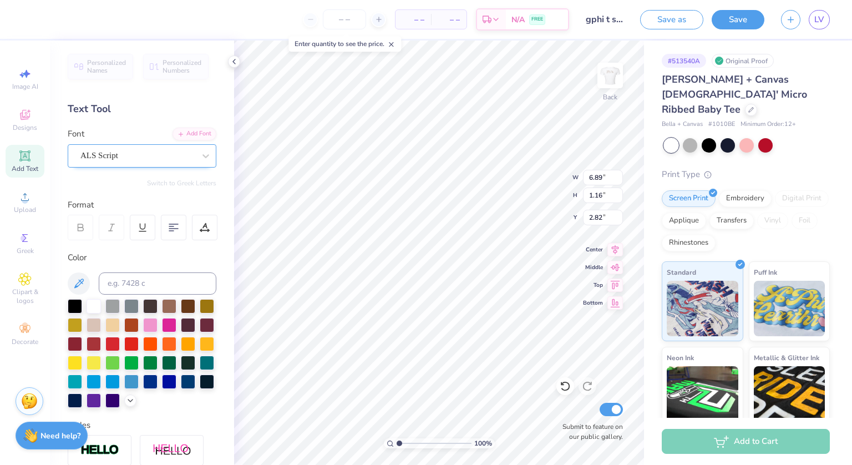
click at [182, 159] on div "ALS Script" at bounding box center [137, 155] width 116 height 17
click at [182, 158] on div "ALS Script" at bounding box center [137, 155] width 116 height 17
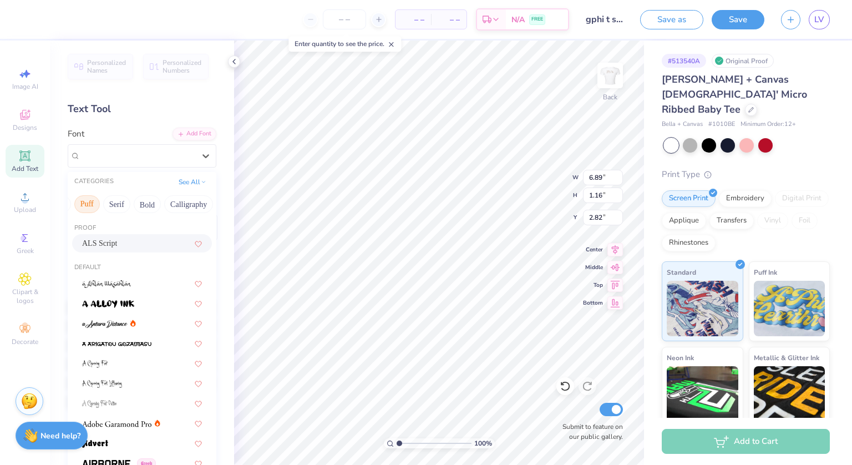
scroll to position [0, 91]
click at [171, 209] on button "Calligraphy" at bounding box center [184, 204] width 49 height 18
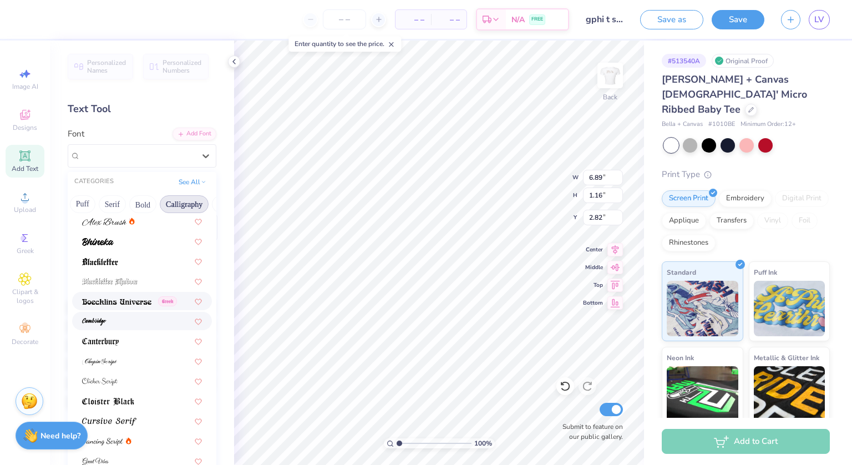
scroll to position [44, 0]
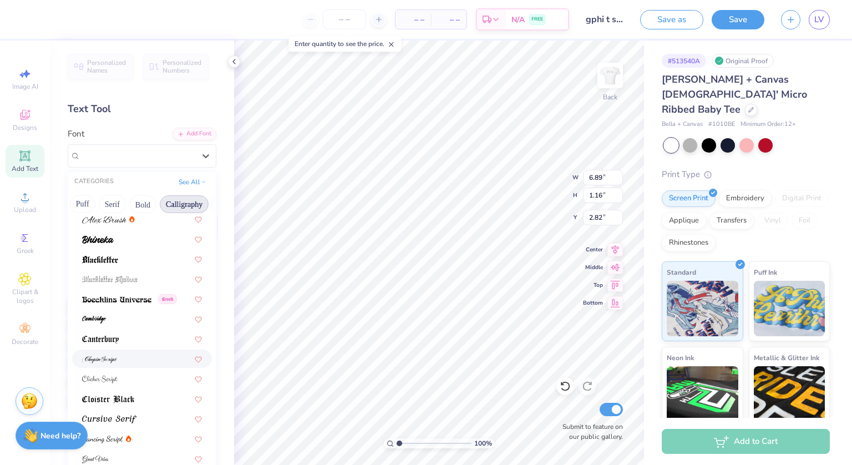
click at [124, 359] on div at bounding box center [142, 359] width 120 height 12
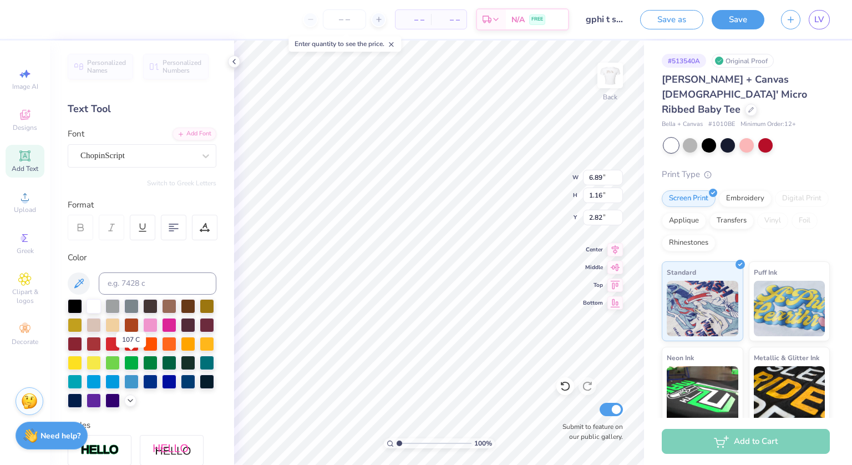
scroll to position [9, 3]
click at [200, 156] on icon at bounding box center [205, 155] width 11 height 11
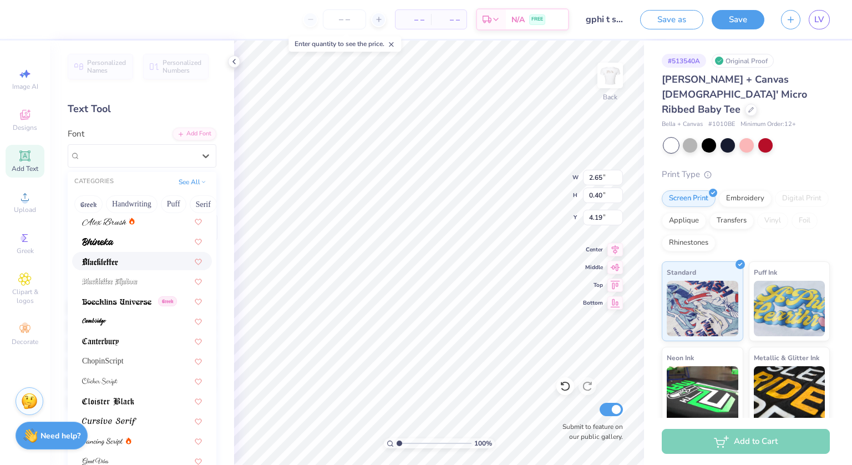
scroll to position [51, 0]
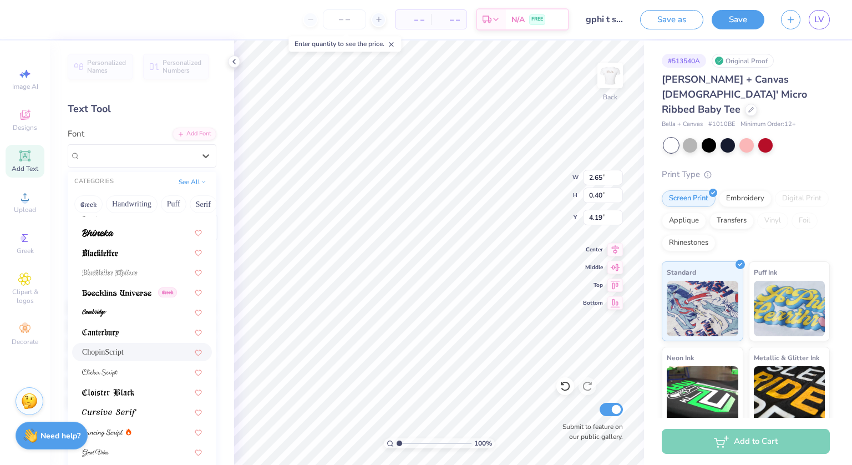
click at [120, 352] on div "ChopinScript" at bounding box center [142, 352] width 120 height 12
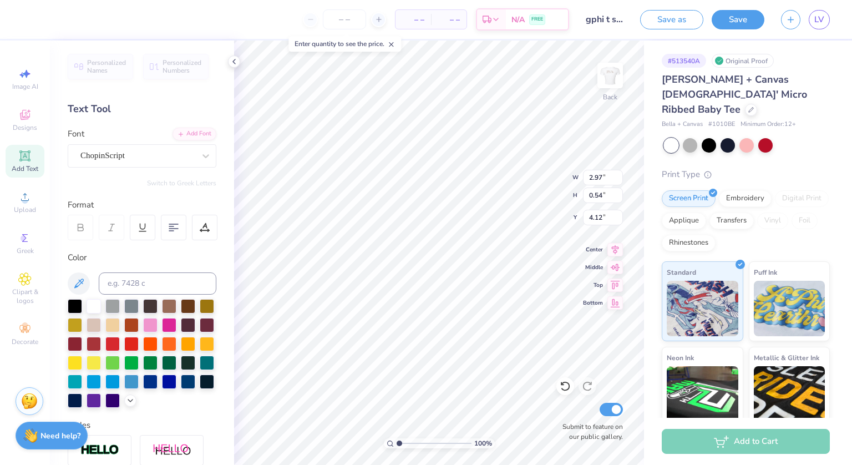
type input "2.97"
type input "0.54"
type input "4.12"
click at [402, 212] on li "Copy" at bounding box center [418, 215] width 87 height 22
click at [614, 100] on div "Back" at bounding box center [610, 82] width 26 height 39
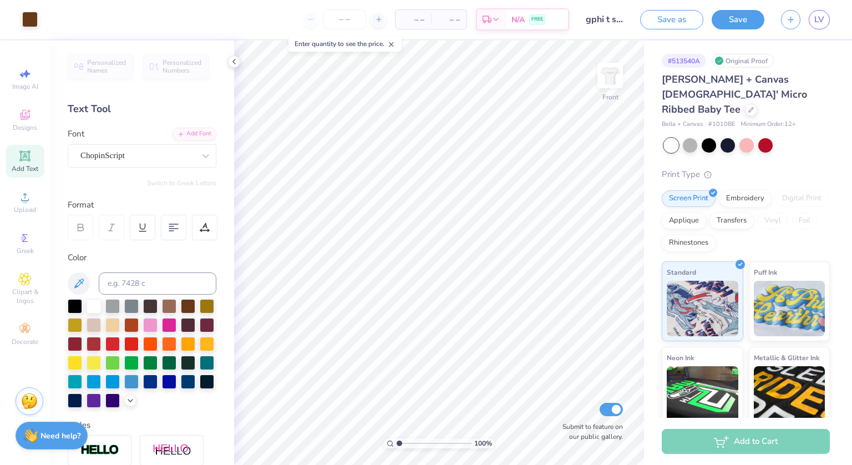
click at [609, 75] on img at bounding box center [610, 75] width 22 height 22
click at [601, 85] on img at bounding box center [610, 75] width 44 height 44
type textarea "b"
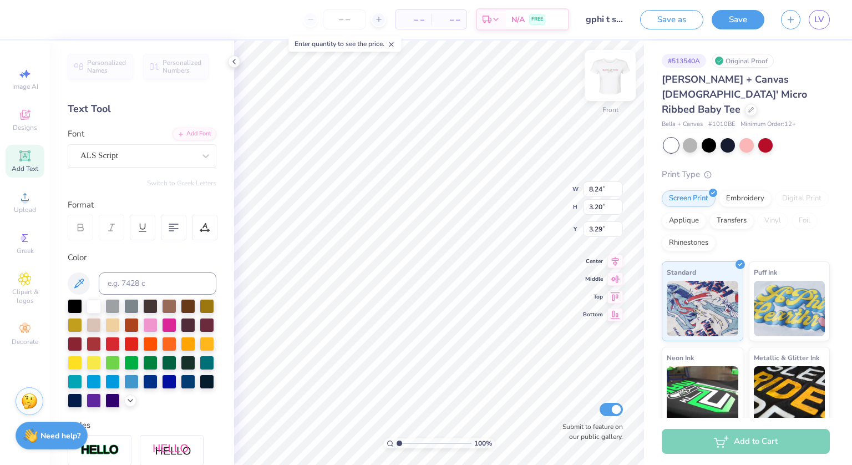
click at [616, 79] on img at bounding box center [610, 75] width 44 height 44
click at [615, 82] on img at bounding box center [610, 75] width 44 height 44
click at [618, 77] on img at bounding box center [610, 75] width 44 height 44
click at [734, 23] on button "Save" at bounding box center [737, 17] width 53 height 19
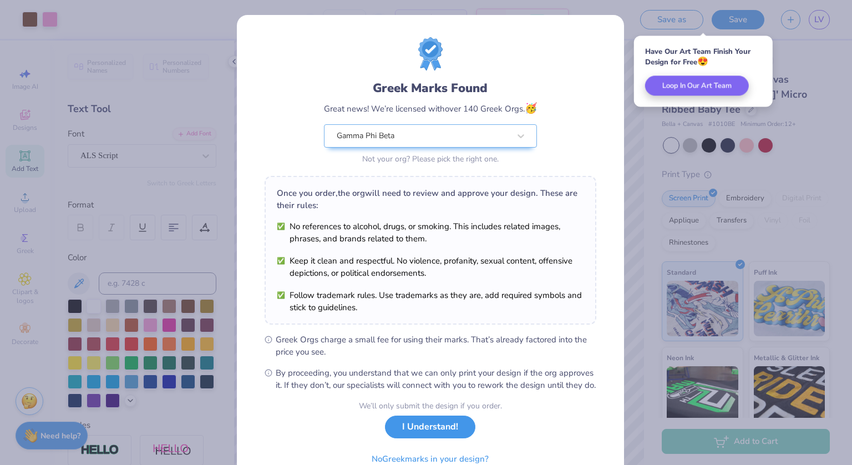
click at [417, 437] on button "I Understand!" at bounding box center [430, 426] width 90 height 23
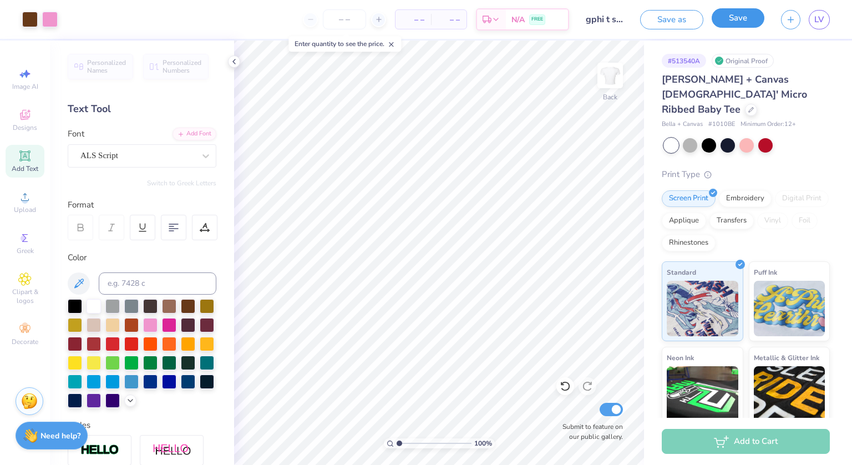
click at [740, 20] on button "Save" at bounding box center [737, 17] width 53 height 19
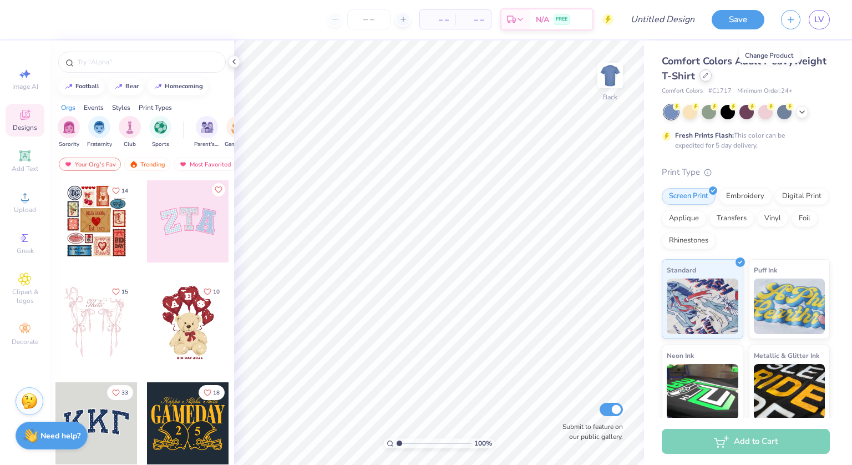
click at [711, 78] on div at bounding box center [705, 75] width 12 height 12
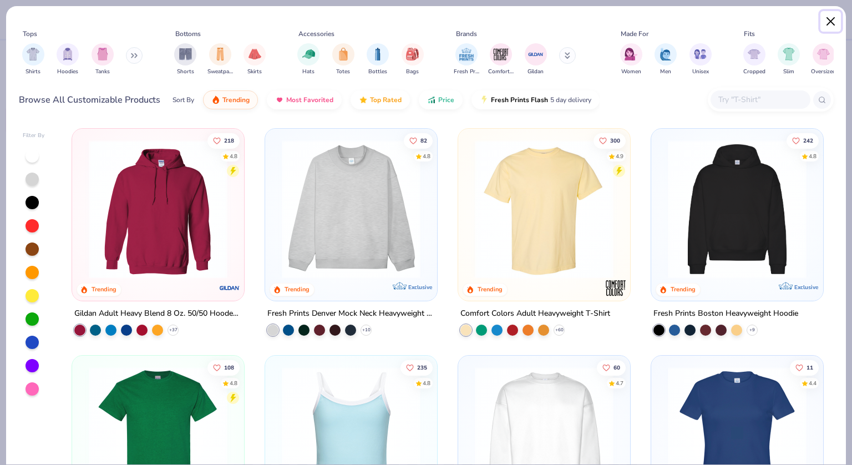
click at [831, 26] on button "Close" at bounding box center [830, 21] width 21 height 21
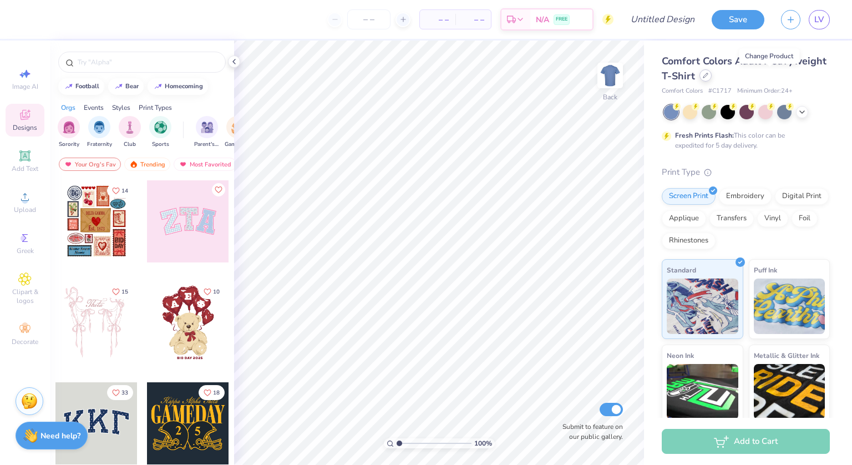
click at [711, 77] on div at bounding box center [705, 75] width 12 height 12
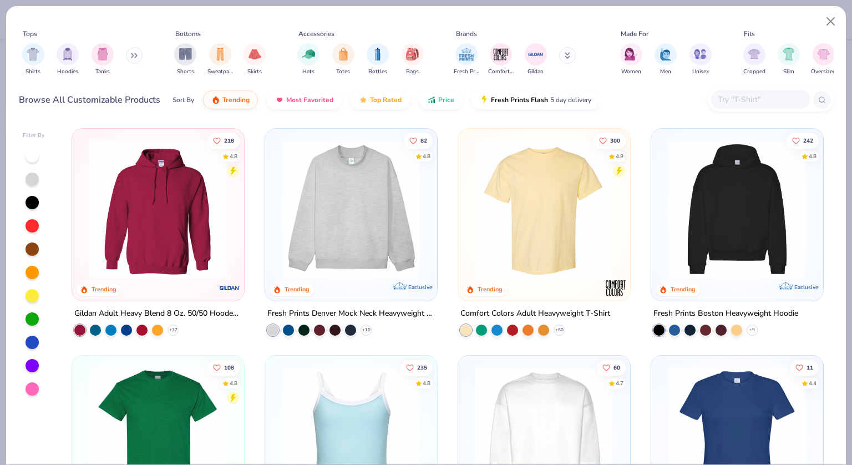
click at [35, 383] on div at bounding box center [32, 388] width 13 height 13
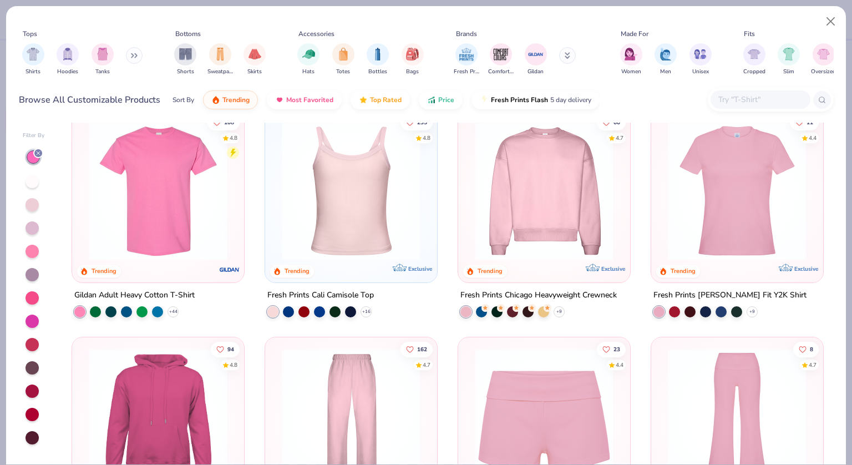
scroll to position [246, 0]
click at [698, 195] on img at bounding box center [737, 190] width 150 height 139
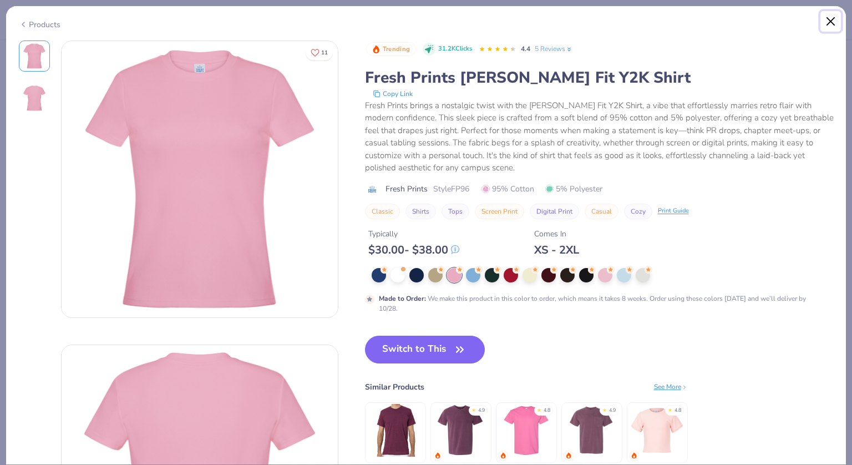
click at [836, 21] on button "Close" at bounding box center [830, 21] width 21 height 21
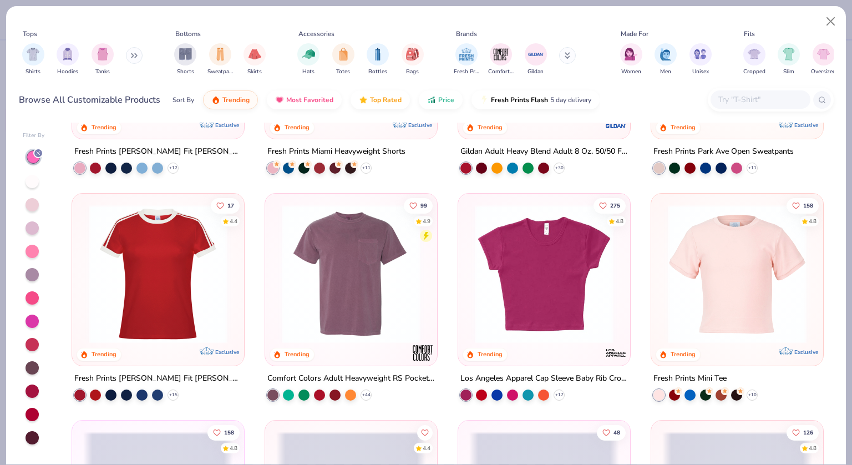
scroll to position [585, 0]
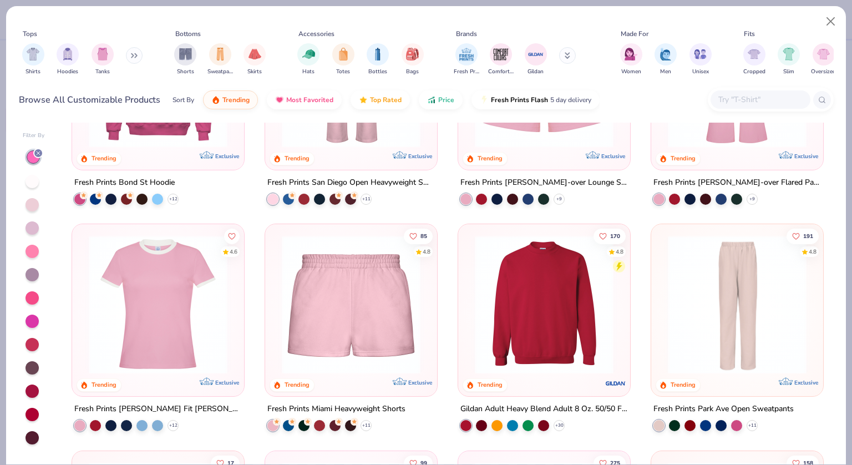
click at [160, 336] on img at bounding box center [158, 304] width 150 height 139
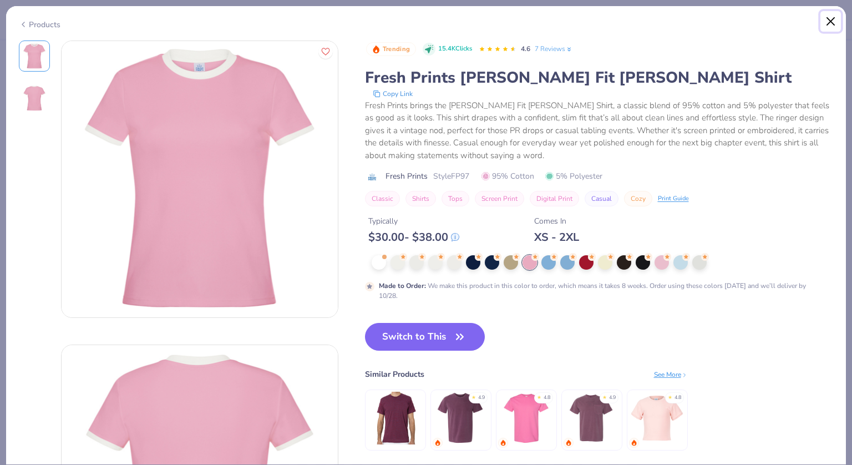
click at [829, 19] on button "Close" at bounding box center [830, 21] width 21 height 21
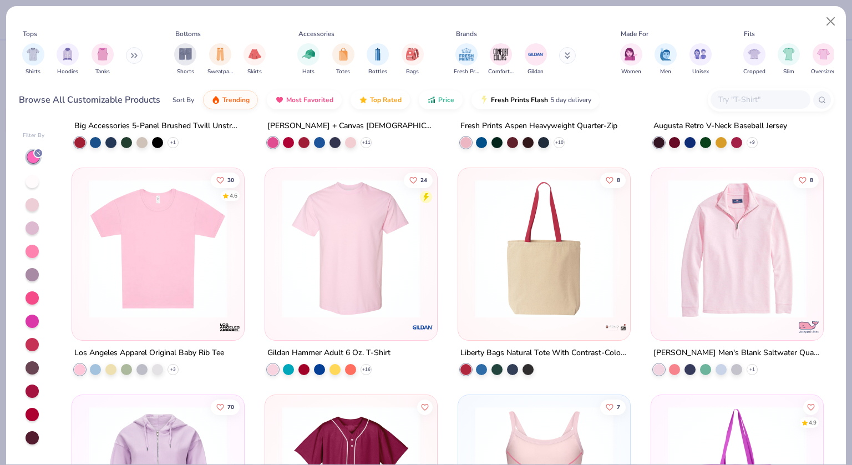
scroll to position [2680, 0]
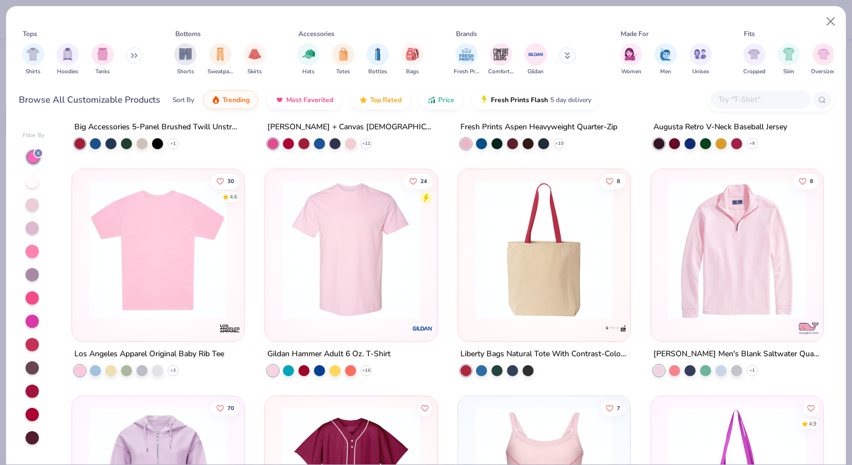
click at [84, 255] on img at bounding box center [9, 249] width 150 height 139
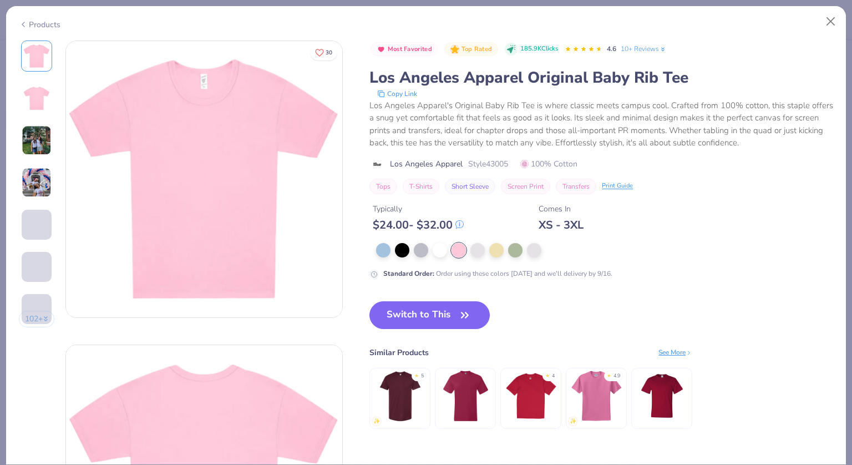
click at [40, 143] on img at bounding box center [37, 140] width 30 height 30
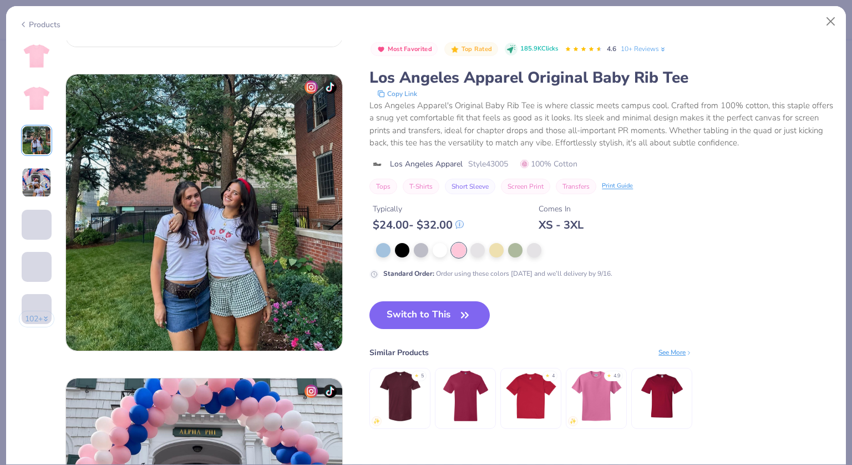
scroll to position [608, 0]
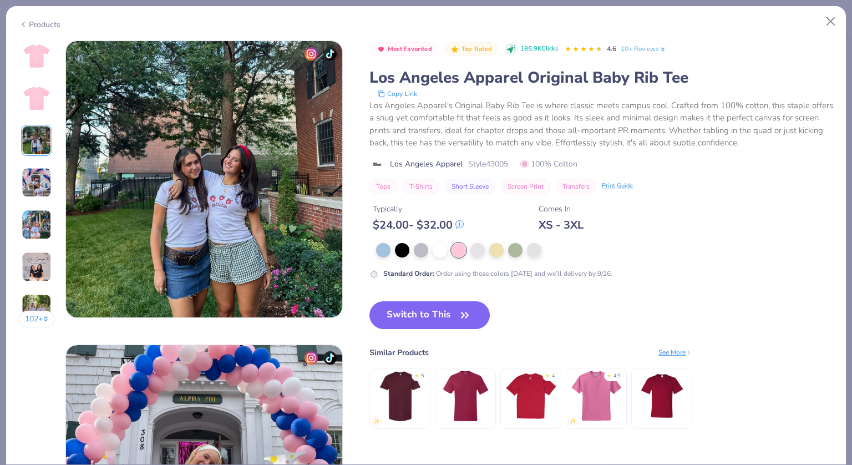
click at [31, 180] on img at bounding box center [37, 182] width 30 height 30
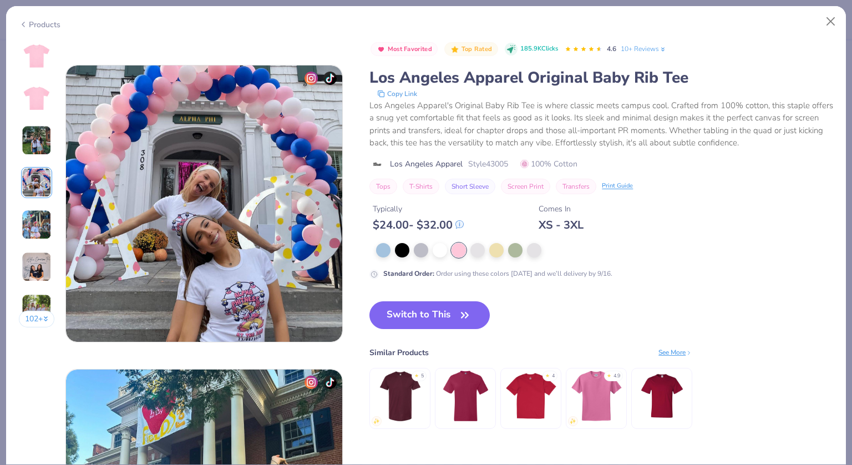
scroll to position [912, 0]
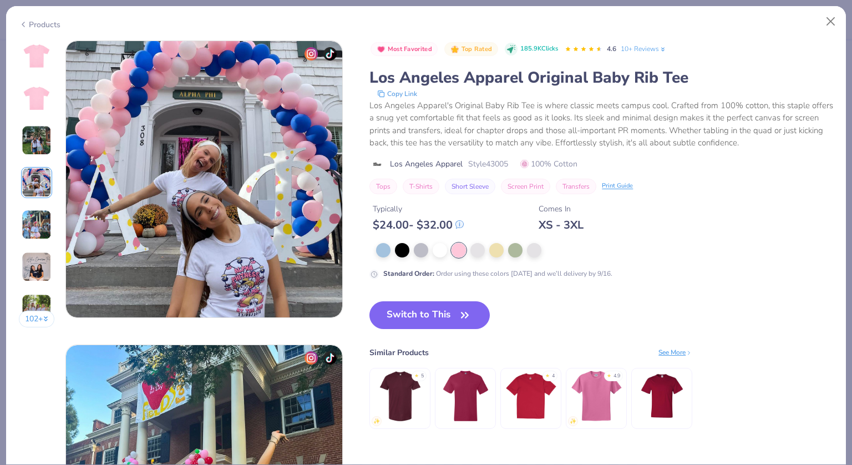
click at [40, 59] on img at bounding box center [36, 56] width 27 height 27
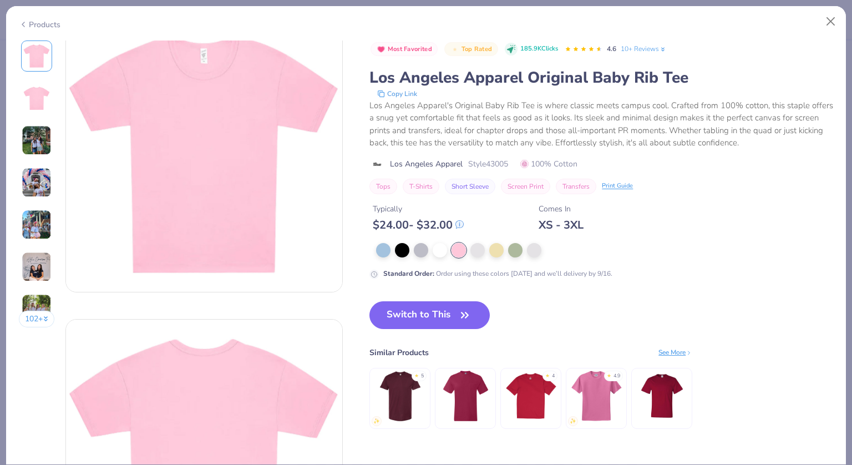
scroll to position [0, 0]
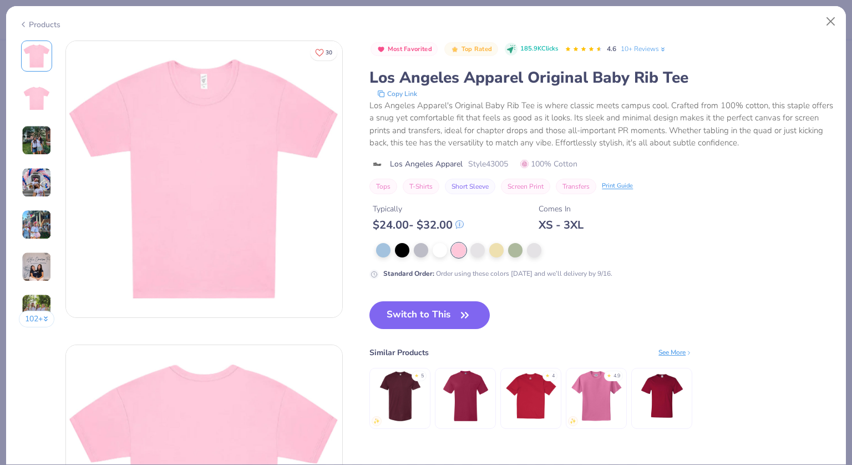
click at [32, 219] on img at bounding box center [37, 225] width 30 height 30
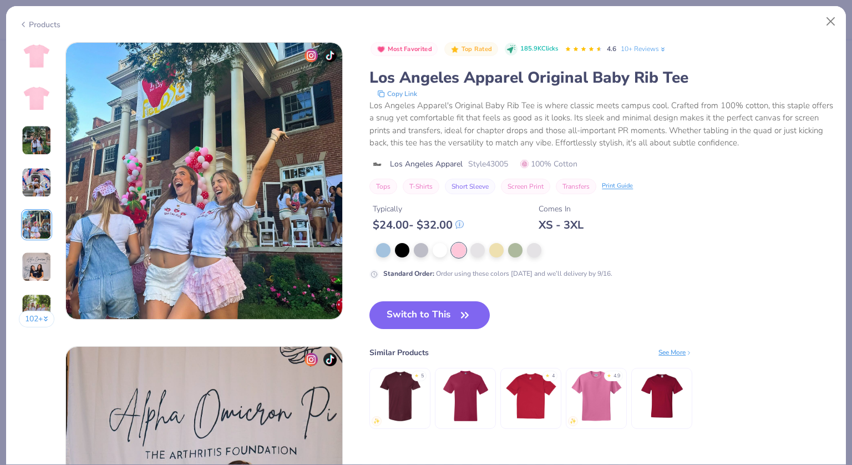
scroll to position [1216, 0]
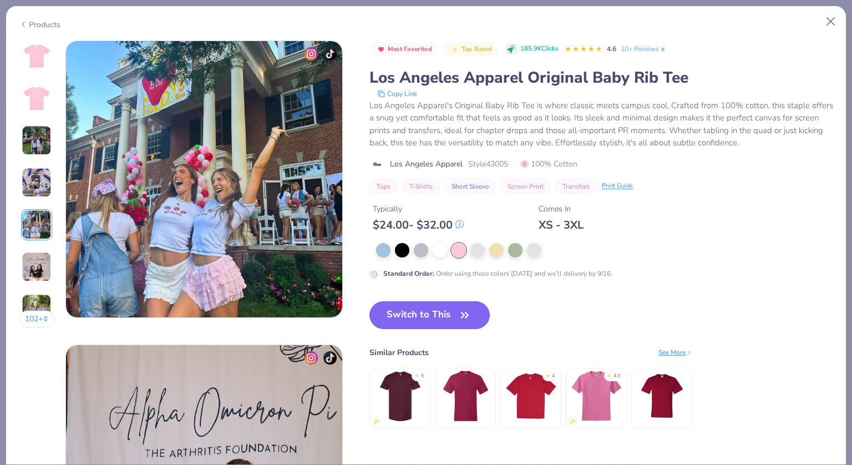
click at [461, 314] on icon "button" at bounding box center [465, 315] width 16 height 16
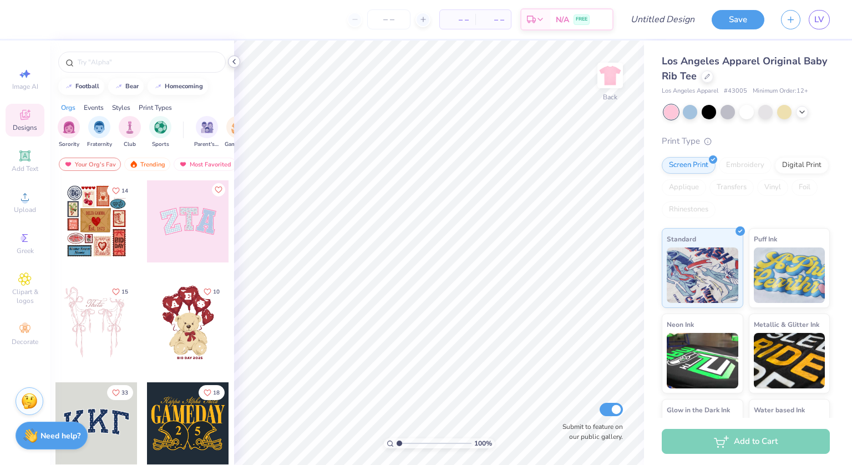
click at [235, 62] on icon at bounding box center [234, 61] width 9 height 9
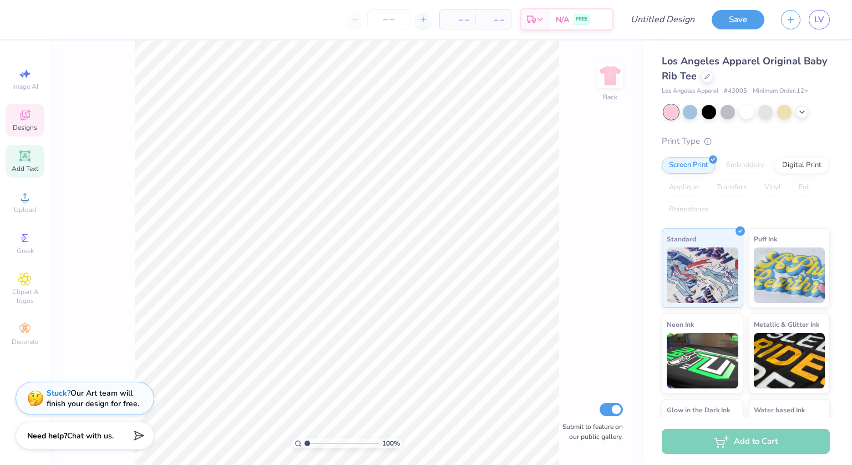
click at [22, 166] on span "Add Text" at bounding box center [25, 168] width 27 height 9
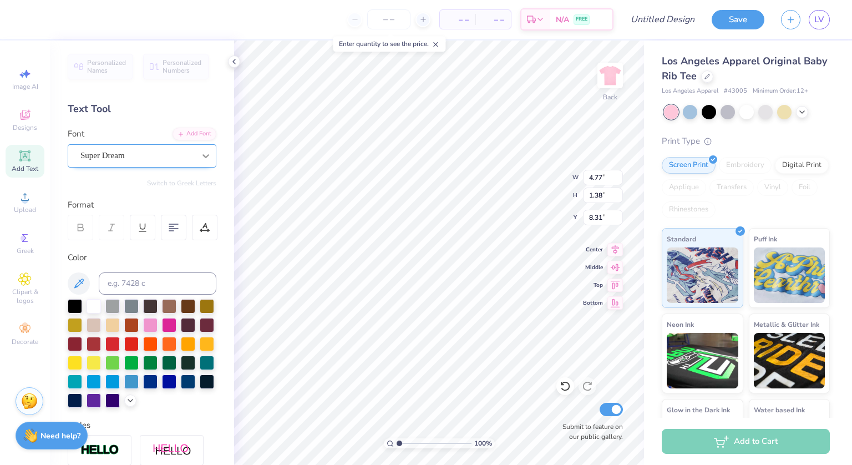
click at [200, 153] on icon at bounding box center [205, 155] width 11 height 11
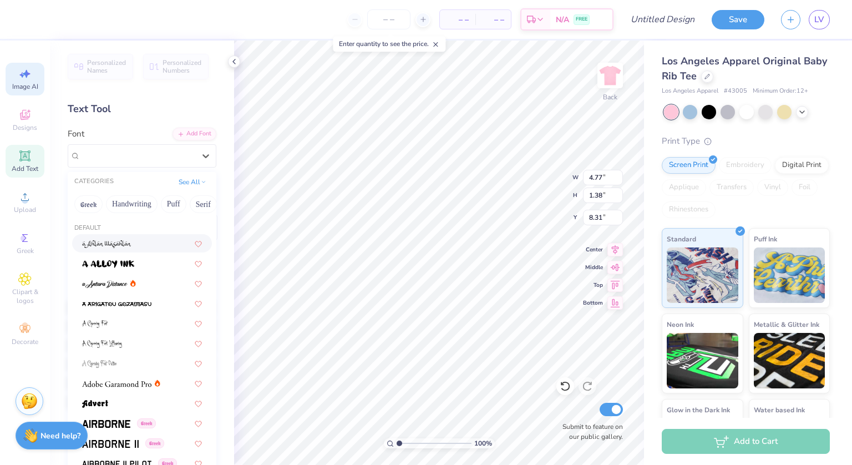
click at [19, 82] on div "Image AI" at bounding box center [25, 79] width 39 height 33
select select "4"
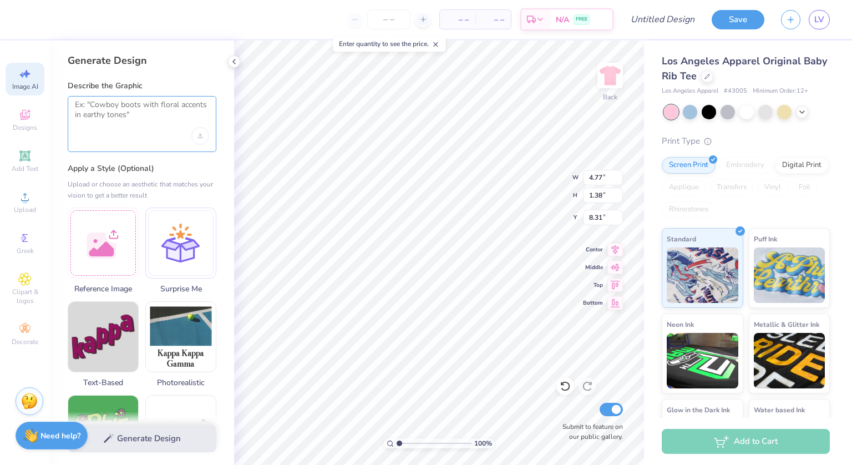
click at [159, 108] on textarea at bounding box center [142, 114] width 134 height 28
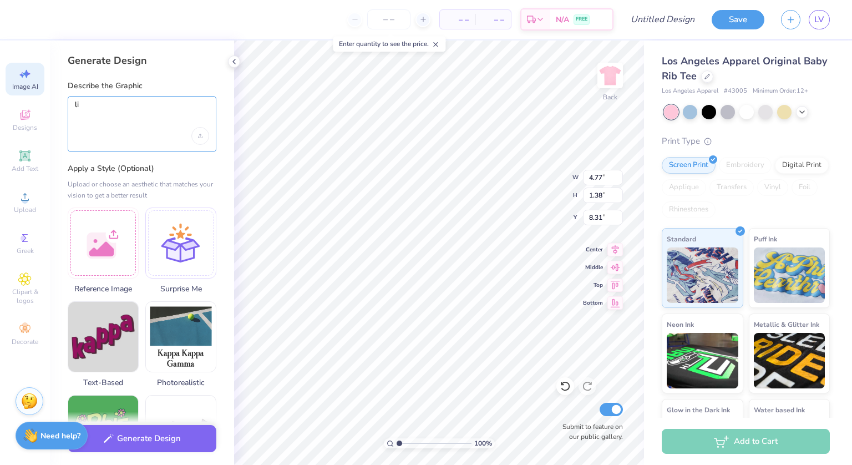
type textarea "l"
type textarea "white crescent moon"
click at [182, 433] on button "Generate Design" at bounding box center [142, 435] width 149 height 27
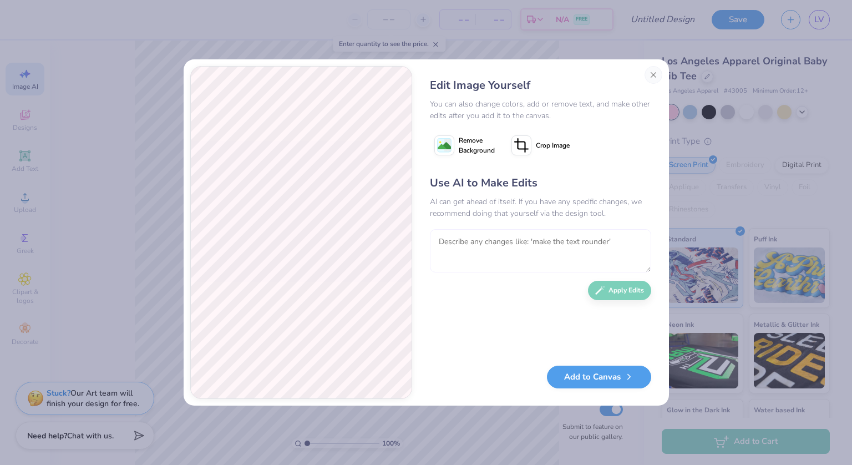
click at [457, 232] on textarea at bounding box center [540, 250] width 221 height 43
type textarea "get rid of the gray shadow and flip the crescent"
click at [606, 288] on button "Apply Edits" at bounding box center [619, 287] width 63 height 19
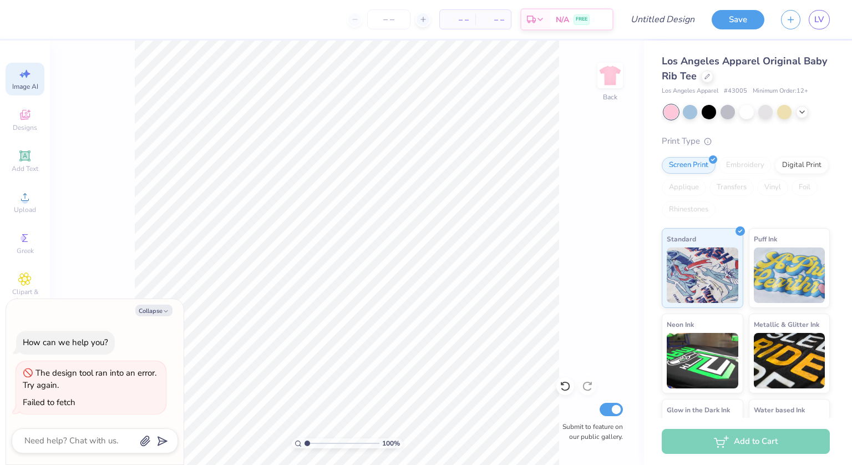
select select "4"
